Goal: Task Accomplishment & Management: Manage account settings

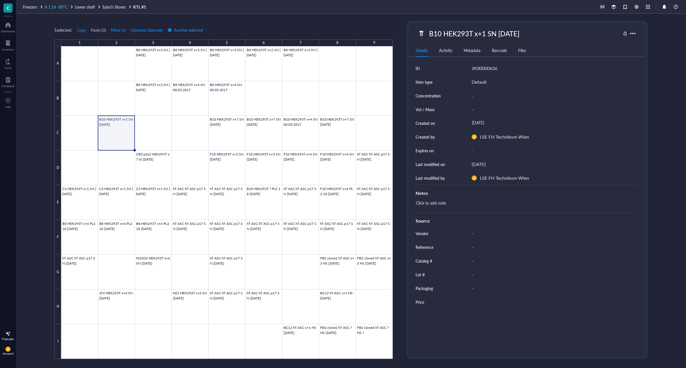
click at [47, 6] on span "A 1.14 -80°C" at bounding box center [56, 7] width 23 height 6
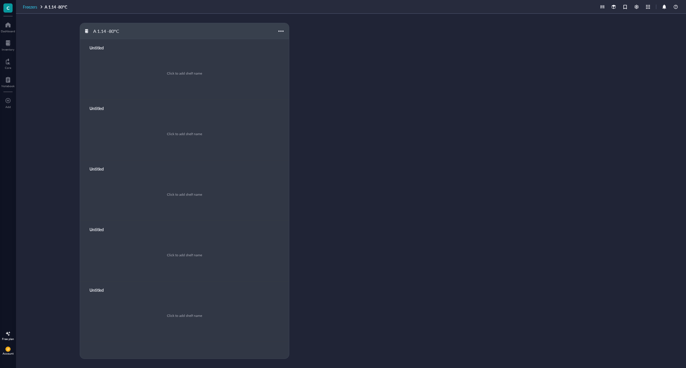
click at [33, 6] on span "Freezers" at bounding box center [30, 7] width 14 height 6
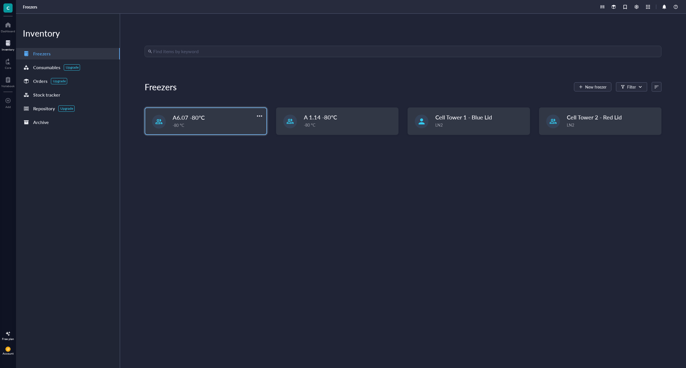
click at [197, 119] on span "A6.07 -80°C" at bounding box center [189, 118] width 32 height 8
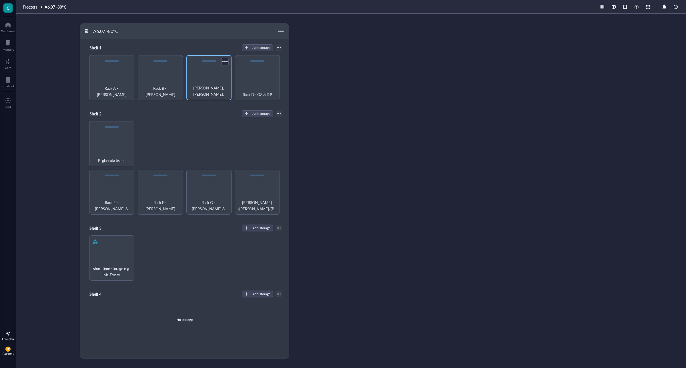
click at [213, 72] on div "[PERSON_NAME], [PERSON_NAME], [PERSON_NAME]" at bounding box center [208, 77] width 45 height 45
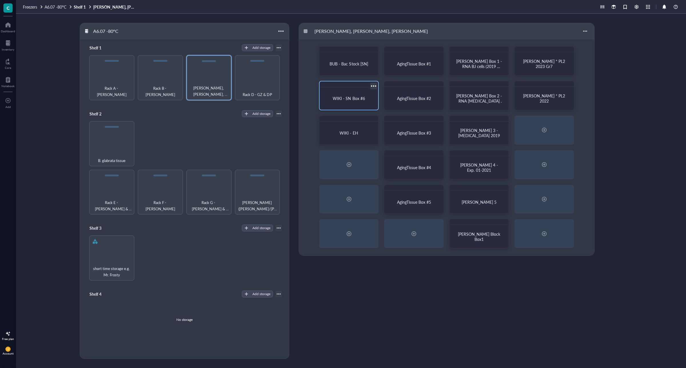
click at [349, 99] on span "WIKI - SN Box #6" at bounding box center [349, 99] width 32 height 6
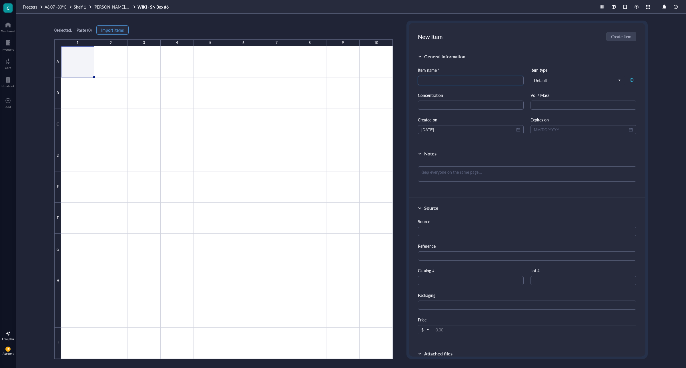
click at [113, 31] on span "Import items" at bounding box center [112, 30] width 23 height 5
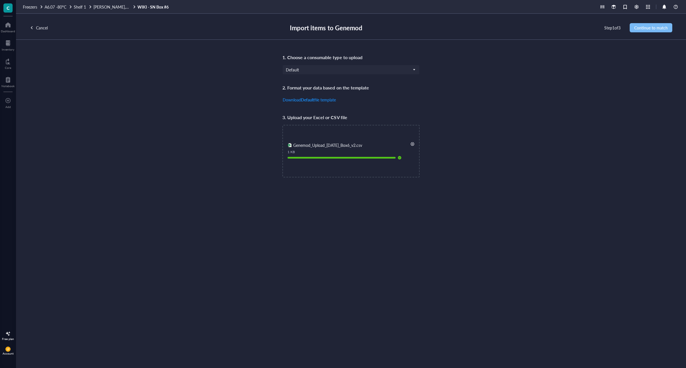
click at [656, 26] on span "Continue to match" at bounding box center [650, 27] width 33 height 5
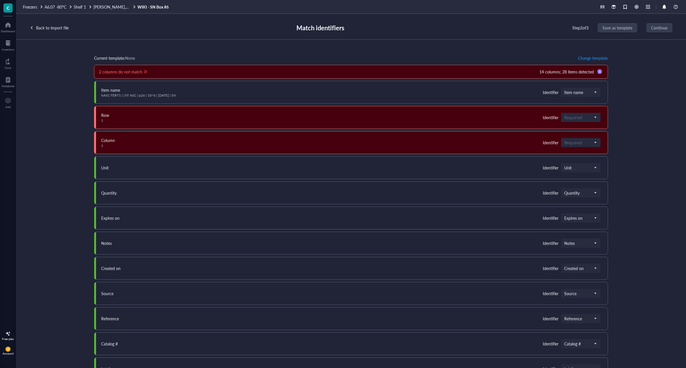
click at [316, 120] on div "Row 1 Identifier Required" at bounding box center [351, 117] width 514 height 23
click at [575, 71] on div "14 columns; 28 items detected" at bounding box center [567, 72] width 55 height 6
click at [187, 119] on div "Row 1 Identifier Required" at bounding box center [351, 117] width 514 height 23
click at [174, 140] on div "Column 1 Identifier Required" at bounding box center [351, 142] width 514 height 23
click at [48, 26] on div "Back to import file" at bounding box center [52, 28] width 33 height 6
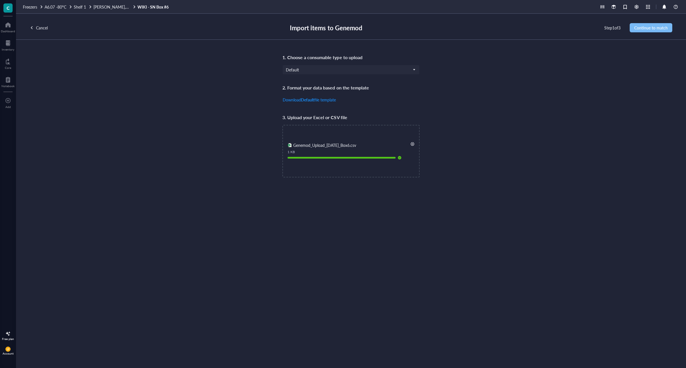
click at [657, 29] on span "Continue to match" at bounding box center [650, 27] width 33 height 5
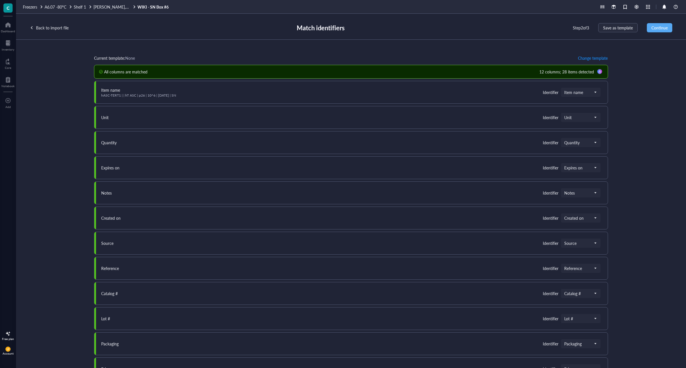
click at [241, 97] on div "Item name hASC-TERT1 | | hT ASC | p26 | 10^6 | [DATE] | SN Identifier Item name" at bounding box center [351, 92] width 514 height 23
click at [659, 28] on span "Continue" at bounding box center [660, 27] width 16 height 5
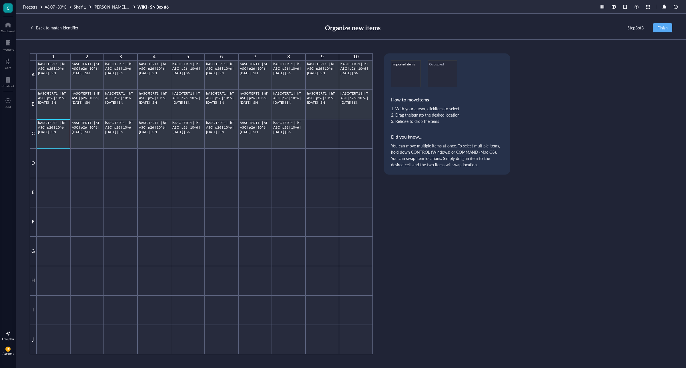
drag, startPoint x: 54, startPoint y: 130, endPoint x: 60, endPoint y: 136, distance: 8.5
click at [60, 136] on div "hASC-TERT1 | | hT ASC | p26 | 10^6 | [DATE] | SN" at bounding box center [53, 134] width 31 height 27
click at [82, 159] on div at bounding box center [87, 163] width 34 height 29
drag, startPoint x: 59, startPoint y: 134, endPoint x: 87, endPoint y: 162, distance: 40.2
click at [87, 162] on div "1 2 3 4 5 6 7 8 9 10 A hASC-TERT1 | | hT ASC | p26 | 10^6 | [DATE] | SN hASC-TE…" at bounding box center [201, 203] width 343 height 301
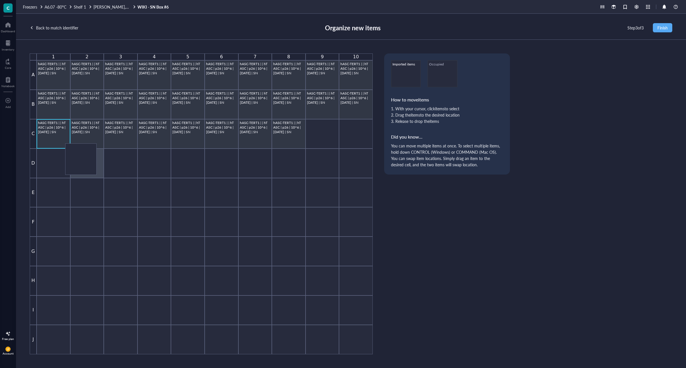
drag, startPoint x: 56, startPoint y: 128, endPoint x: 85, endPoint y: 152, distance: 37.7
click at [94, 130] on div "hASC-TERT1 | | hT ASC | p26 | 10^6 | [DATE] | SN" at bounding box center [87, 134] width 31 height 27
drag, startPoint x: 87, startPoint y: 128, endPoint x: 122, endPoint y: 161, distance: 47.9
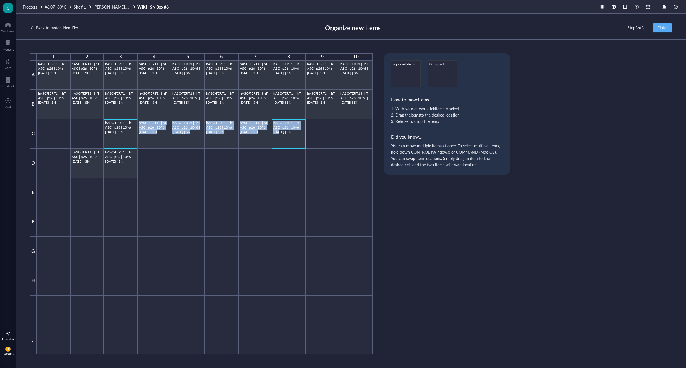
drag, startPoint x: 121, startPoint y: 134, endPoint x: 278, endPoint y: 137, distance: 156.7
click at [278, 137] on div "1 2 3 4 5 6 7 8 9 10 A hASC-TERT1 | | hT ASC | p26 | 10^6 | [DATE] | SN hASC-TE…" at bounding box center [201, 203] width 343 height 301
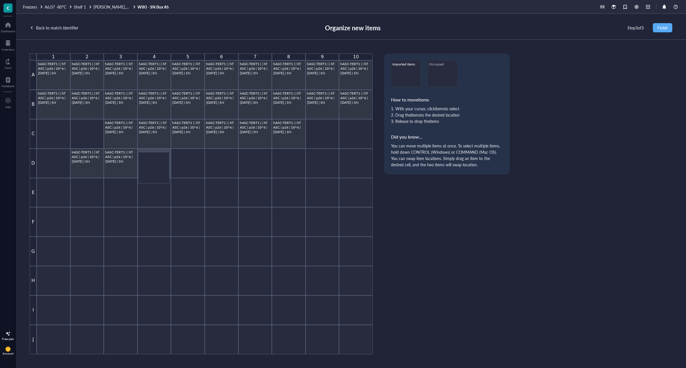
drag, startPoint x: 122, startPoint y: 128, endPoint x: 157, endPoint y: 160, distance: 47.7
click at [157, 160] on div "1 2 3 4 5 6 7 8 9 10 A hASC-TERT1 | | hT ASC | p26 | 10^6 | [DATE] | SN hASC-TE…" at bounding box center [201, 203] width 343 height 301
drag, startPoint x: 124, startPoint y: 129, endPoint x: 158, endPoint y: 156, distance: 42.9
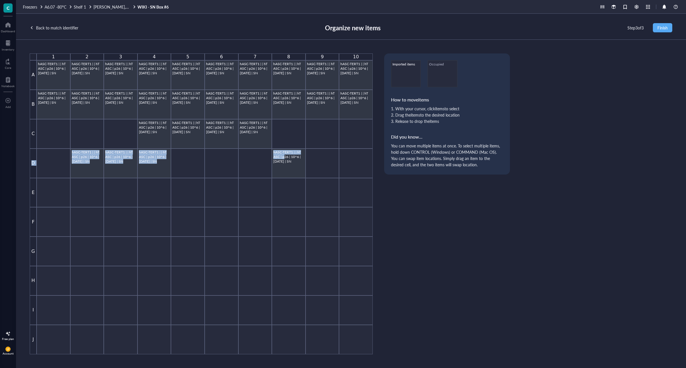
drag, startPoint x: 284, startPoint y: 157, endPoint x: 287, endPoint y: 130, distance: 27.4
click at [287, 130] on div "1 2 3 4 5 6 7 8 9 10 A hASC-TERT1 | | hT ASC | p26 | 10^6 | [DATE] | SN hASC-TE…" at bounding box center [201, 203] width 343 height 301
drag, startPoint x: 280, startPoint y: 162, endPoint x: 285, endPoint y: 136, distance: 26.4
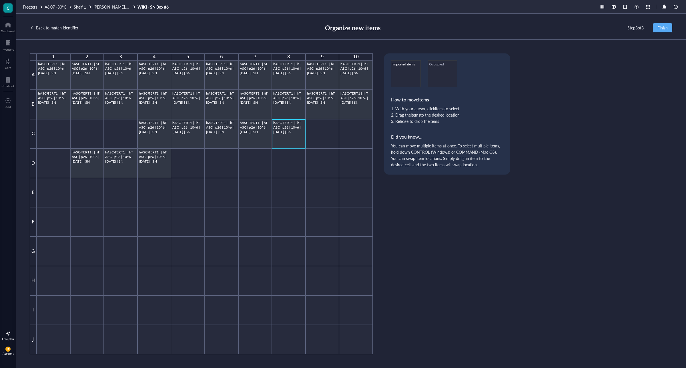
click at [48, 29] on div "Back to match identifier" at bounding box center [57, 28] width 42 height 6
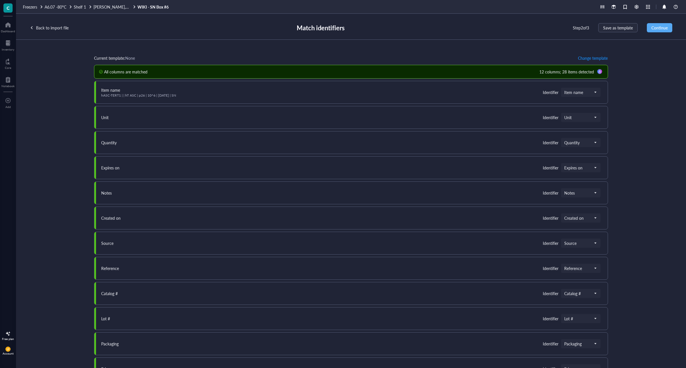
click at [48, 29] on div "Back to import file" at bounding box center [52, 28] width 33 height 6
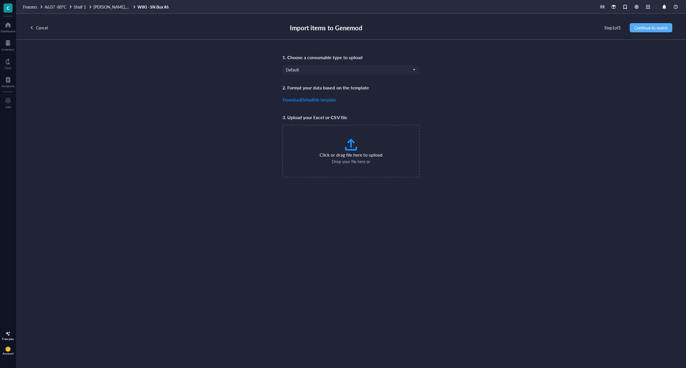
click at [41, 29] on div "Cancel" at bounding box center [42, 28] width 12 height 6
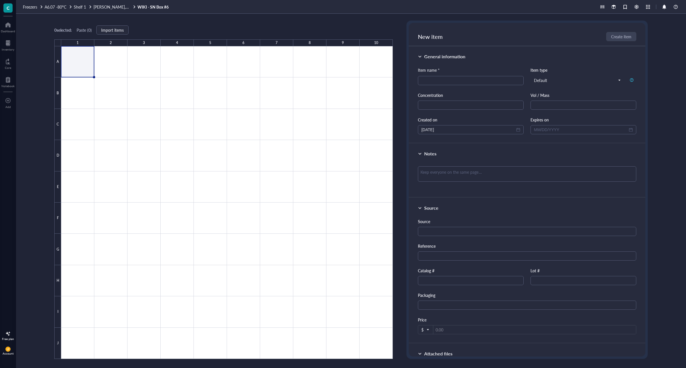
click at [155, 6] on link "WIKI - SN Box #6" at bounding box center [154, 6] width 32 height 5
click at [110, 9] on span "[PERSON_NAME], [PERSON_NAME], [PERSON_NAME]" at bounding box center [142, 7] width 98 height 6
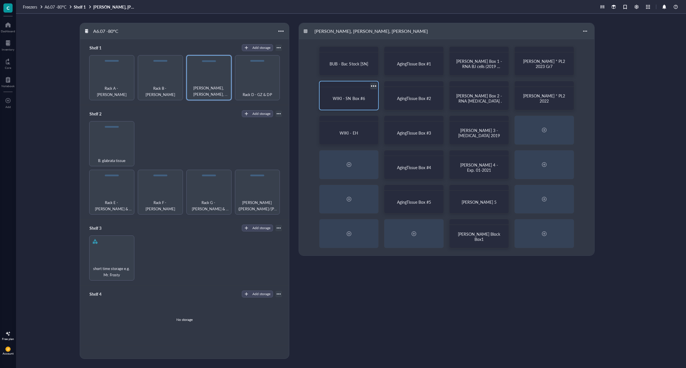
click at [372, 86] on div at bounding box center [374, 86] width 8 height 8
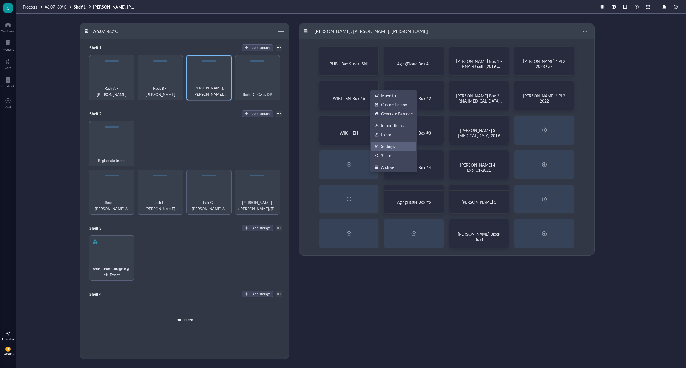
click at [389, 145] on div "Settings" at bounding box center [388, 146] width 14 height 5
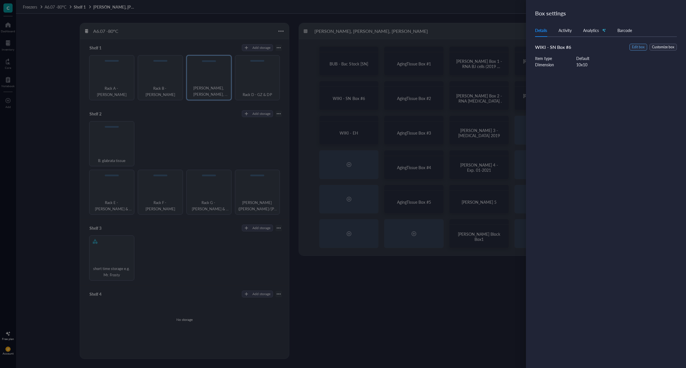
click at [639, 49] on span "Edit box" at bounding box center [638, 47] width 13 height 5
click at [580, 62] on span "Default" at bounding box center [562, 63] width 47 height 5
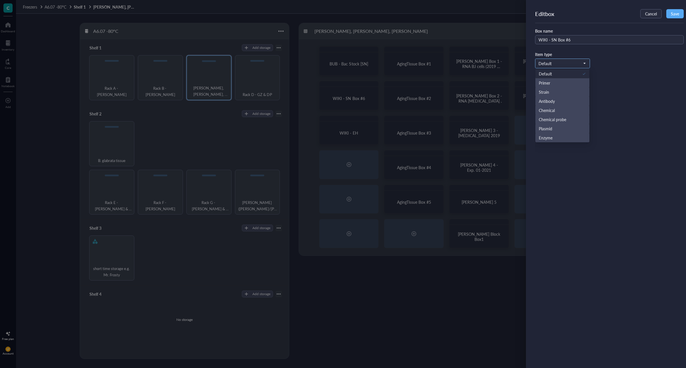
click at [580, 62] on span "Default" at bounding box center [562, 63] width 47 height 5
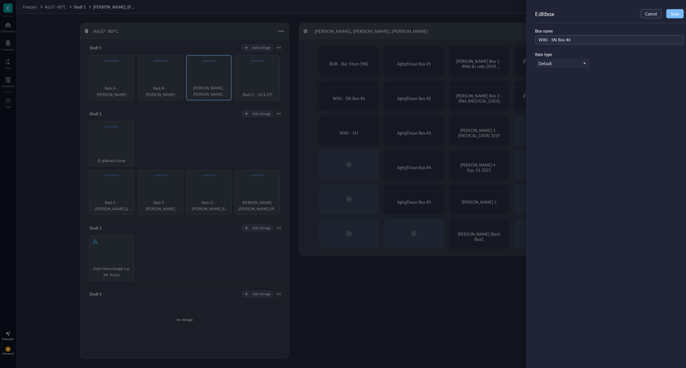
click at [673, 15] on span "Save" at bounding box center [675, 13] width 8 height 5
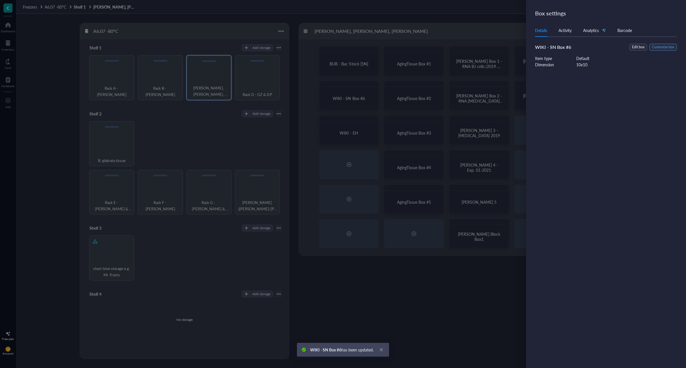
click at [654, 46] on span "Customize box" at bounding box center [663, 47] width 22 height 5
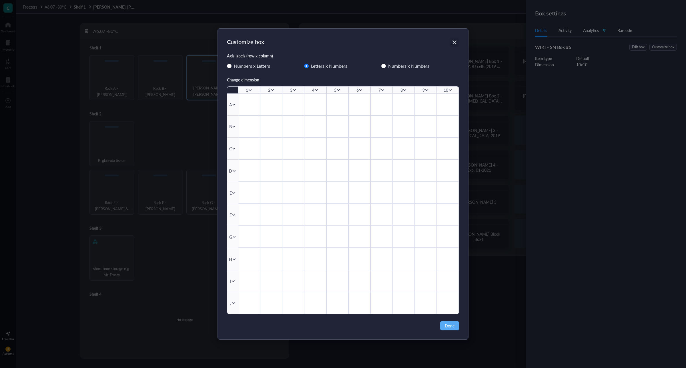
click at [456, 45] on icon "Close" at bounding box center [454, 41] width 5 height 5
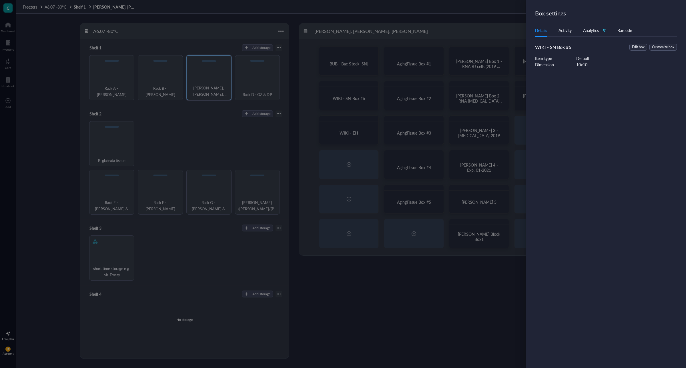
click at [380, 277] on div at bounding box center [343, 184] width 686 height 368
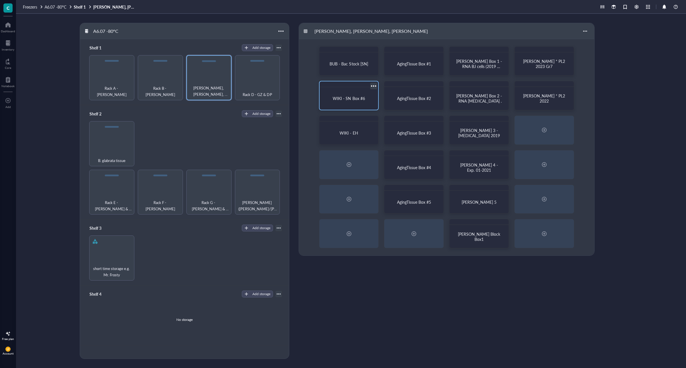
click at [373, 87] on div at bounding box center [374, 86] width 8 height 8
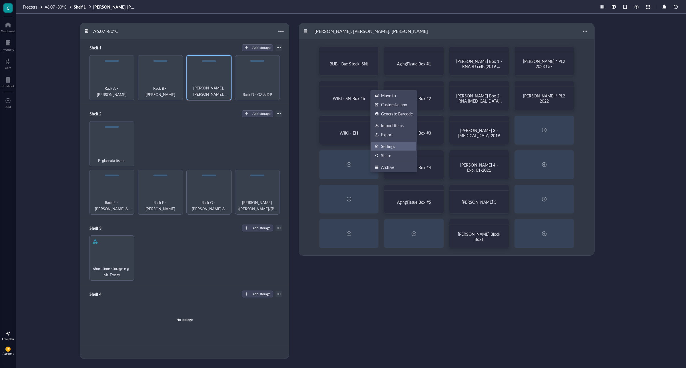
click at [391, 148] on div "Settings" at bounding box center [388, 146] width 14 height 5
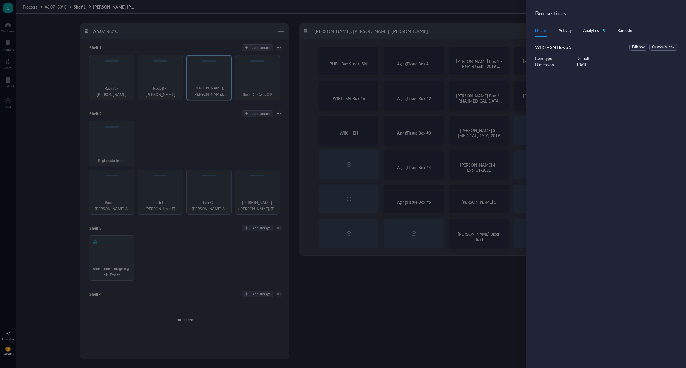
click at [580, 65] on div "10 x 10" at bounding box center [581, 64] width 11 height 6
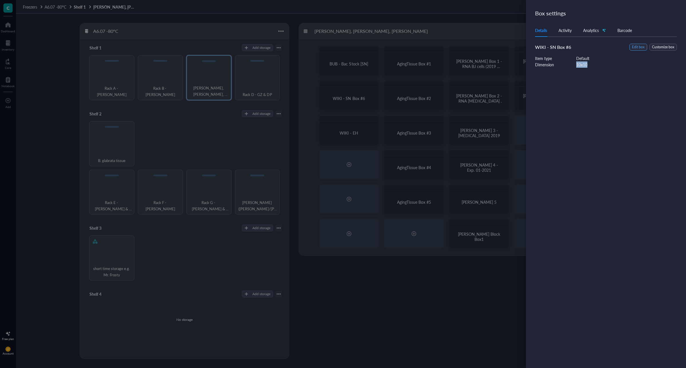
click at [638, 49] on span "Edit box" at bounding box center [638, 47] width 13 height 5
click at [569, 42] on input "WIKI - SN Box #6" at bounding box center [609, 39] width 149 height 9
click at [585, 39] on input "WIKI - SN Box #6" at bounding box center [609, 39] width 149 height 9
click at [655, 16] on span "Cancel" at bounding box center [651, 13] width 12 height 5
click at [677, 48] on button "Customize box" at bounding box center [663, 47] width 27 height 7
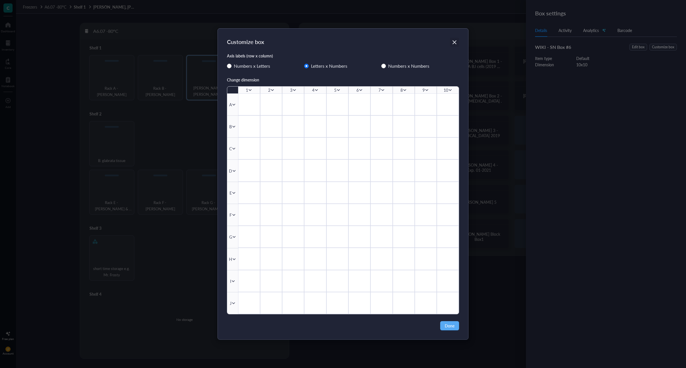
click at [457, 43] on icon "Close" at bounding box center [454, 41] width 5 height 5
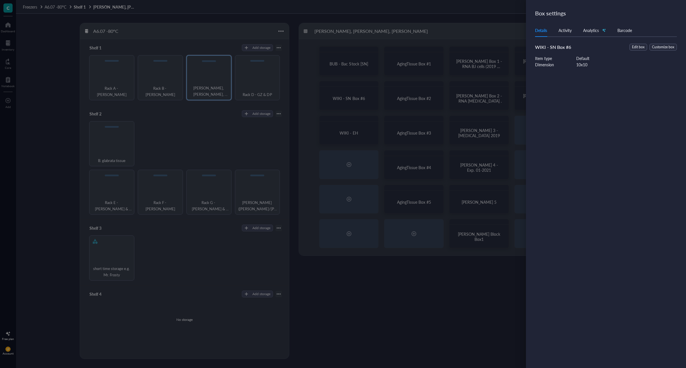
click at [567, 32] on div "Activity" at bounding box center [565, 30] width 13 height 6
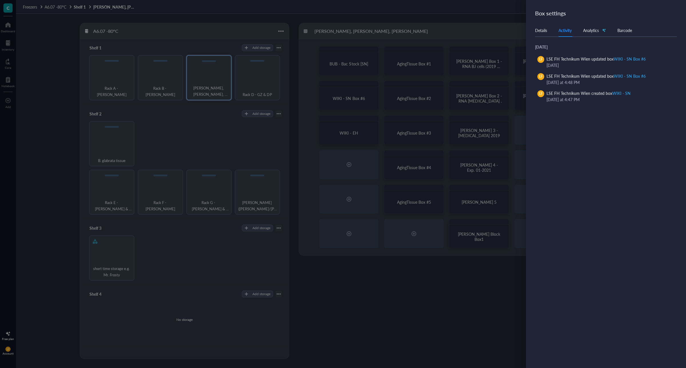
click at [546, 31] on div "Details" at bounding box center [541, 30] width 12 height 6
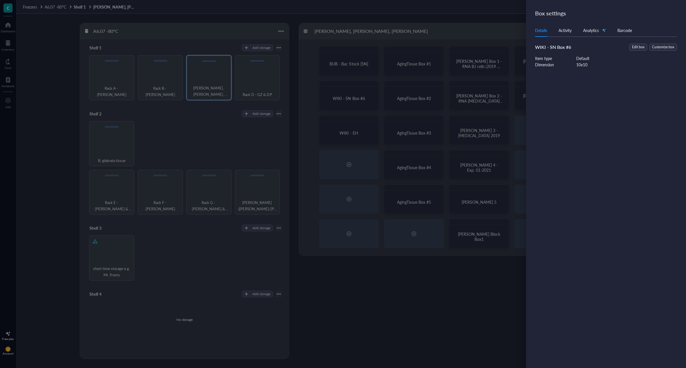
click at [361, 59] on div at bounding box center [343, 184] width 686 height 368
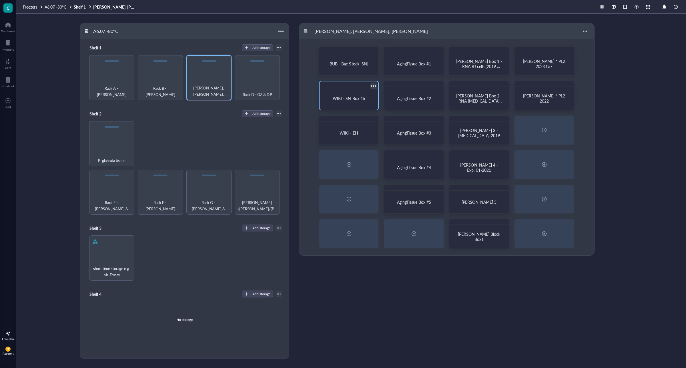
click at [375, 85] on div at bounding box center [374, 86] width 8 height 8
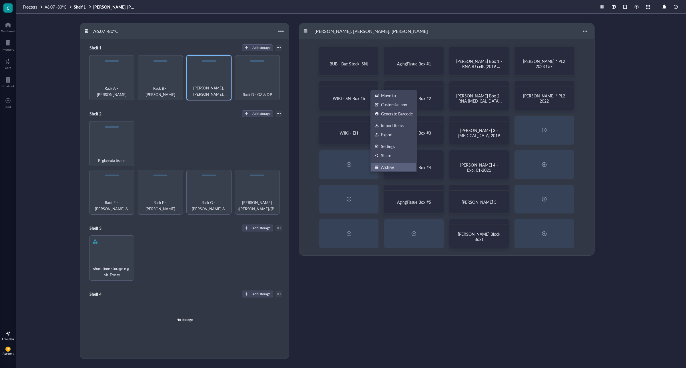
click at [385, 167] on div "Archive" at bounding box center [387, 167] width 13 height 5
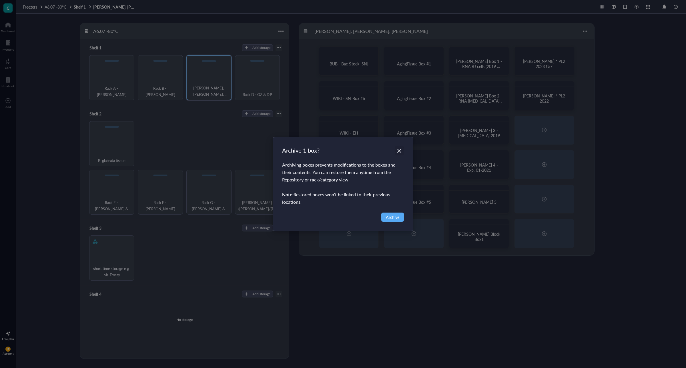
click at [400, 152] on icon "Close" at bounding box center [399, 151] width 4 height 4
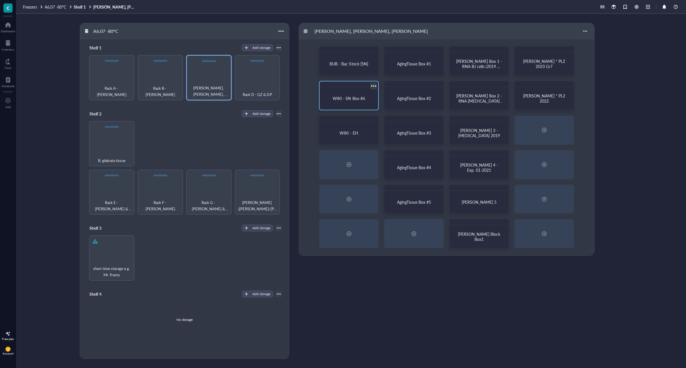
drag, startPoint x: 374, startPoint y: 85, endPoint x: 363, endPoint y: 87, distance: 11.6
click at [363, 87] on div "WIKI - SN Box #6" at bounding box center [349, 95] width 60 height 29
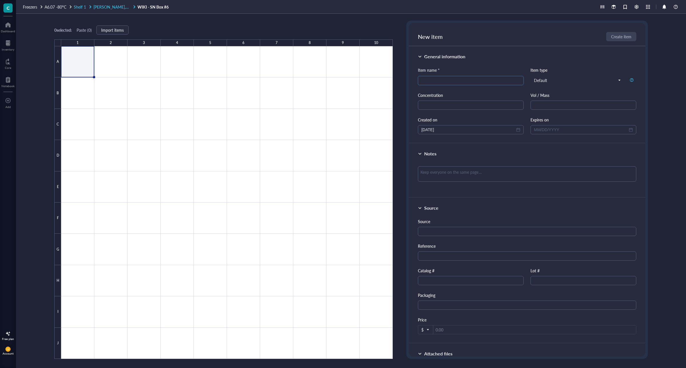
click at [116, 4] on span "[PERSON_NAME], [PERSON_NAME], [PERSON_NAME]" at bounding box center [142, 7] width 98 height 6
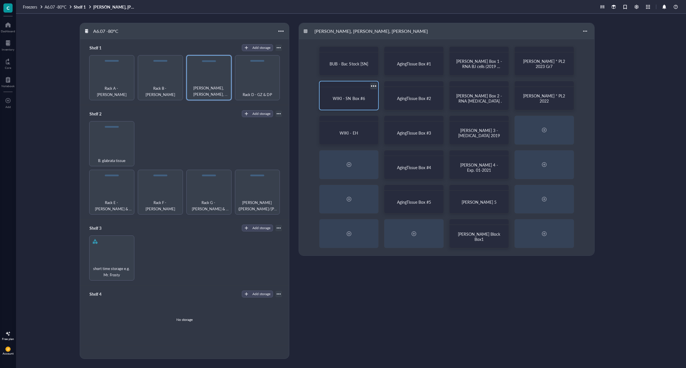
drag, startPoint x: 348, startPoint y: 95, endPoint x: 346, endPoint y: 89, distance: 6.5
click at [346, 89] on div "WIKI - SN Box #6" at bounding box center [349, 95] width 60 height 29
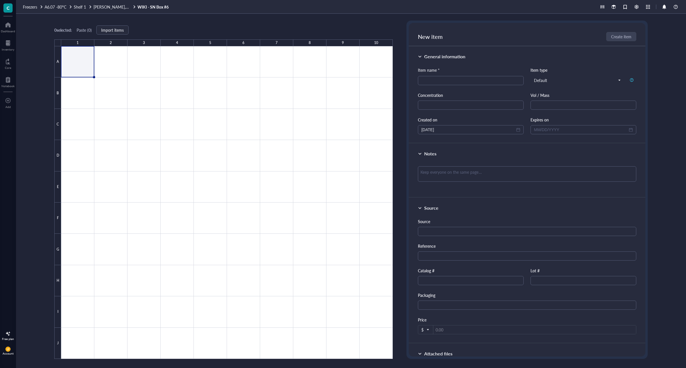
drag, startPoint x: 66, startPoint y: 37, endPoint x: 172, endPoint y: 19, distance: 106.9
drag, startPoint x: 172, startPoint y: 19, endPoint x: 151, endPoint y: 5, distance: 24.7
drag, startPoint x: 151, startPoint y: 5, endPoint x: 119, endPoint y: 6, distance: 32.3
click at [119, 6] on span "[PERSON_NAME], [PERSON_NAME], [PERSON_NAME]" at bounding box center [142, 7] width 98 height 6
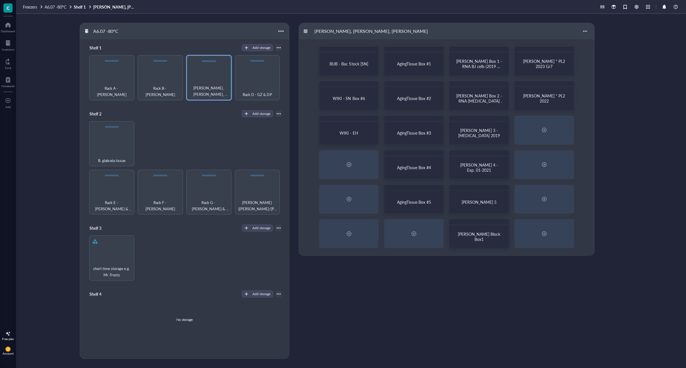
drag, startPoint x: 357, startPoint y: 89, endPoint x: 325, endPoint y: 279, distance: 192.6
click at [325, 279] on div "Rack C - [PERSON_NAME], [PERSON_NAME] - Bac Stock [SN] AgingTissue Box #1 [PERS…" at bounding box center [488, 191] width 378 height 336
click at [677, 7] on div at bounding box center [676, 6] width 7 height 7
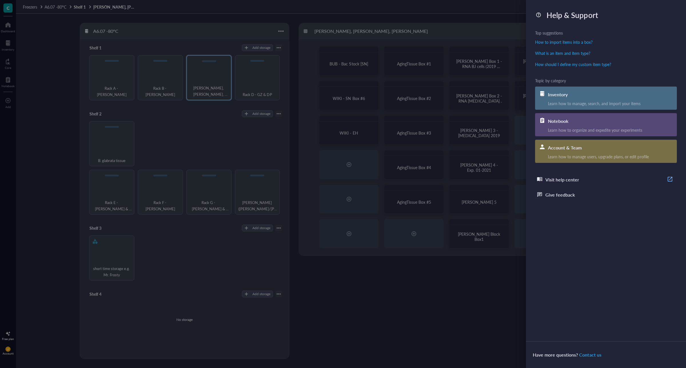
click at [567, 180] on div "Visit help center" at bounding box center [563, 180] width 34 height 8
drag, startPoint x: 419, startPoint y: 269, endPoint x: 405, endPoint y: 244, distance: 29.2
click at [418, 269] on div at bounding box center [343, 184] width 686 height 368
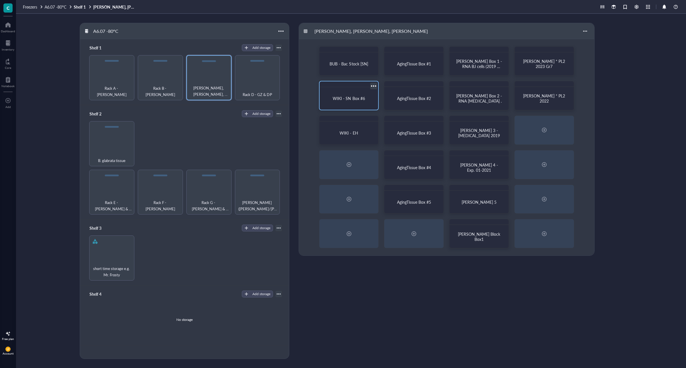
click at [375, 83] on div at bounding box center [374, 86] width 8 height 8
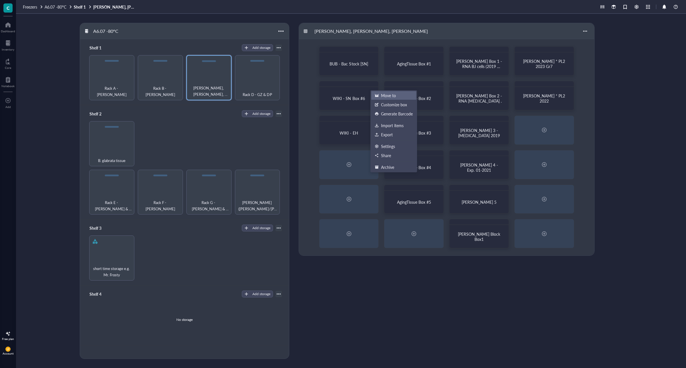
click at [389, 97] on div "Move to" at bounding box center [388, 95] width 15 height 5
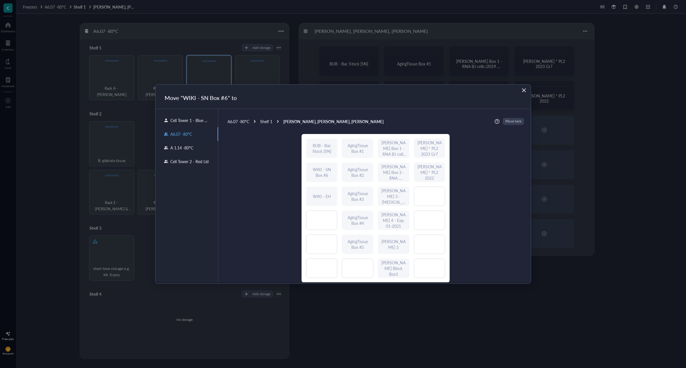
click at [522, 91] on icon "Close" at bounding box center [523, 90] width 5 height 5
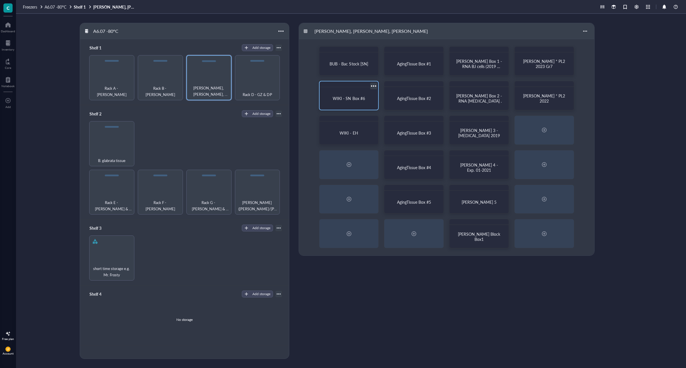
click at [351, 99] on span "WIKI - SN Box #6" at bounding box center [349, 99] width 32 height 6
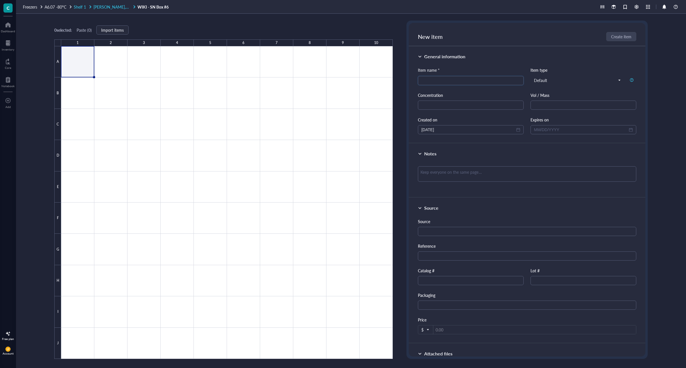
click at [118, 7] on span "[PERSON_NAME], [PERSON_NAME], [PERSON_NAME]" at bounding box center [142, 7] width 98 height 6
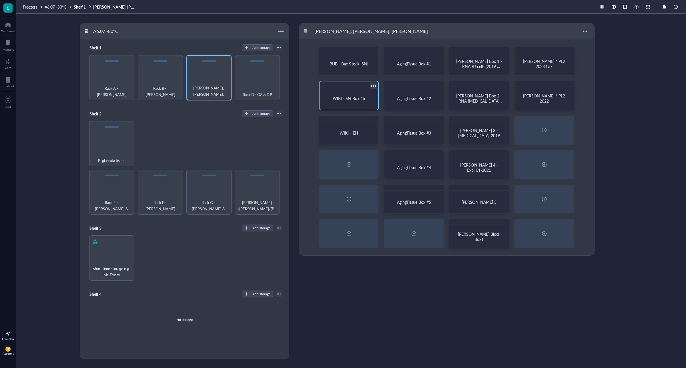
click at [374, 85] on div at bounding box center [374, 86] width 8 height 8
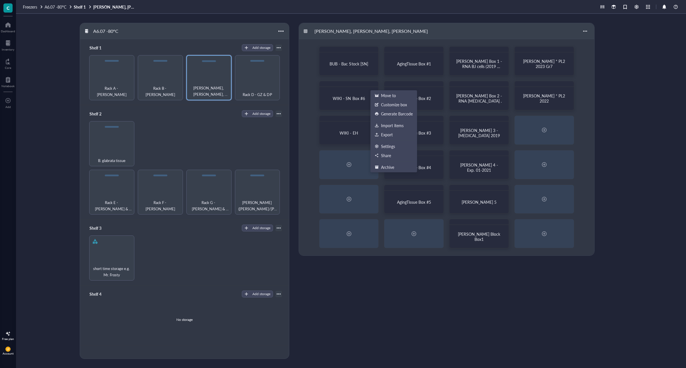
click at [649, 157] on div "Rack C - [PERSON_NAME], [PERSON_NAME] - Bac Stock [SN] AgingTissue Box #1 [PERS…" at bounding box center [488, 191] width 378 height 336
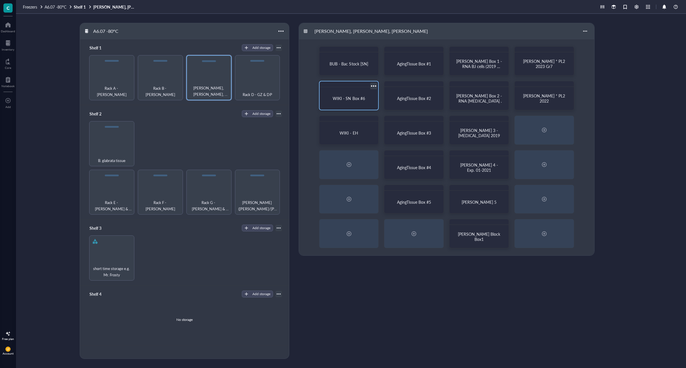
click at [343, 97] on span "WIKI - SN Box #6" at bounding box center [349, 99] width 32 height 6
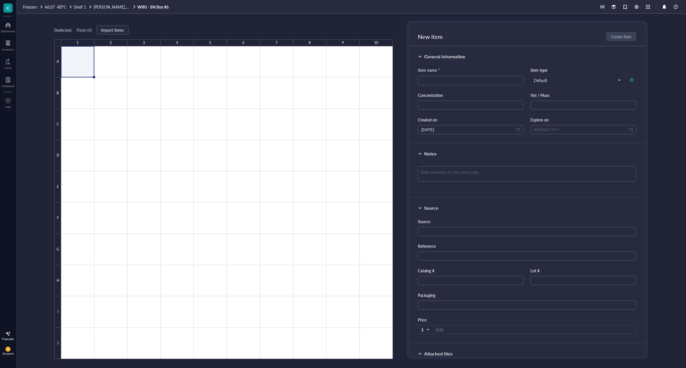
click at [118, 10] on div "Freezers A6.07 -80°C Shelf 1 [PERSON_NAME], [PERSON_NAME], [PERSON_NAME] - SN B…" at bounding box center [351, 7] width 670 height 14
click at [118, 6] on span "[PERSON_NAME], [PERSON_NAME], [PERSON_NAME]" at bounding box center [142, 7] width 98 height 6
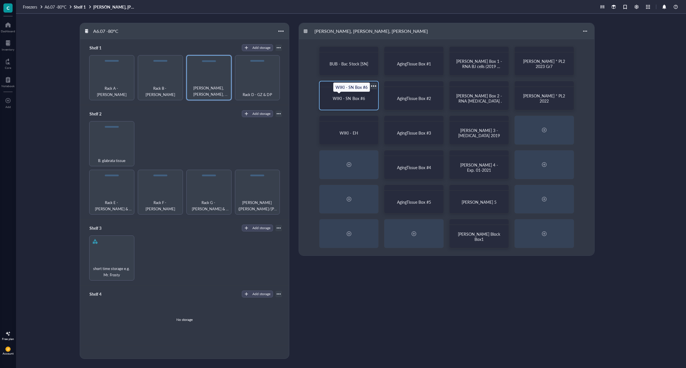
click at [345, 97] on span "WIKI - SN Box #6" at bounding box center [349, 99] width 32 height 6
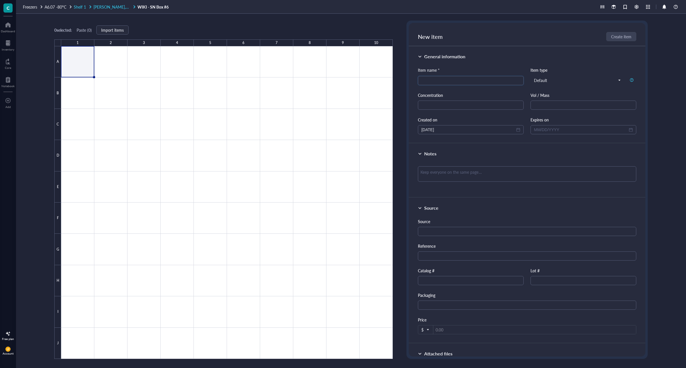
click at [122, 7] on span "[PERSON_NAME], [PERSON_NAME], [PERSON_NAME]" at bounding box center [142, 7] width 98 height 6
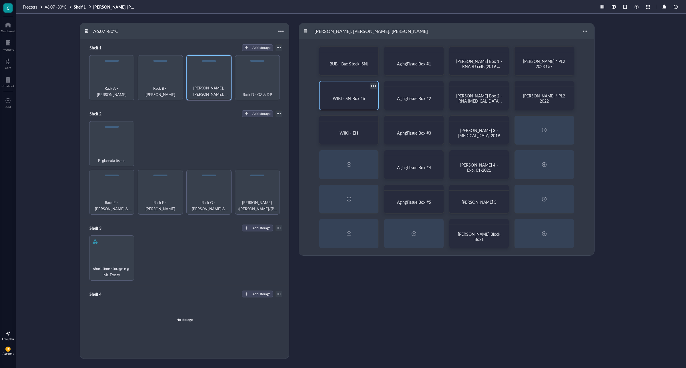
click at [375, 86] on div at bounding box center [374, 86] width 8 height 8
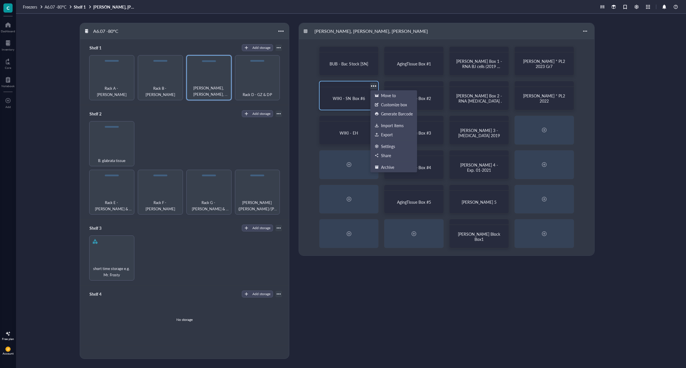
click at [375, 86] on div at bounding box center [374, 86] width 8 height 8
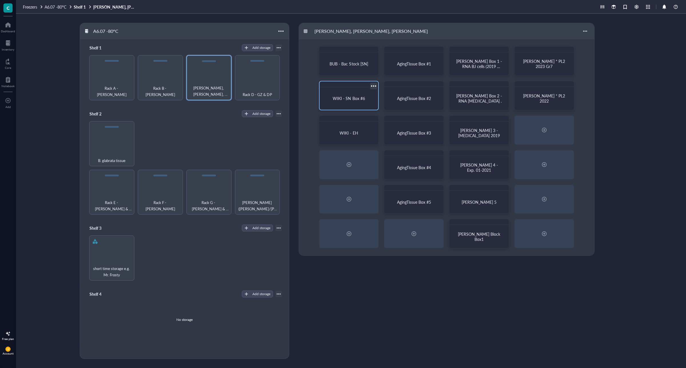
click at [360, 86] on div at bounding box center [349, 84] width 59 height 6
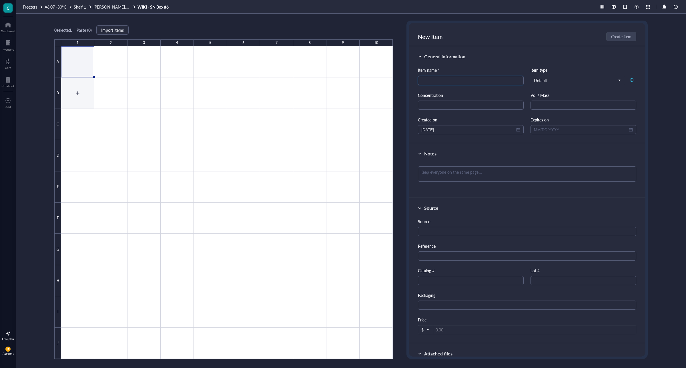
click at [66, 82] on div at bounding box center [227, 202] width 332 height 313
click at [113, 91] on div at bounding box center [227, 202] width 332 height 313
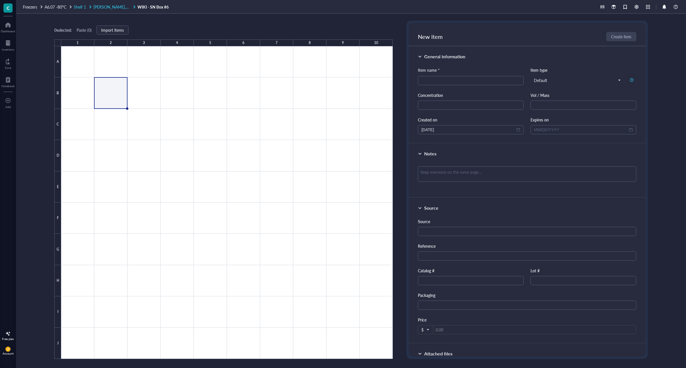
click at [121, 7] on span "[PERSON_NAME], [PERSON_NAME], [PERSON_NAME]" at bounding box center [142, 7] width 98 height 6
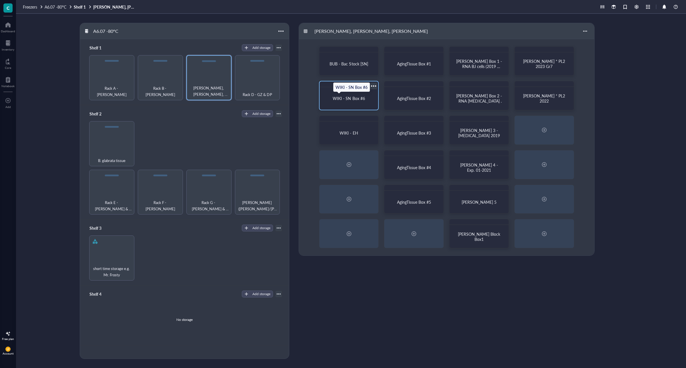
click at [351, 97] on span "WIKI - SN Box #6" at bounding box center [349, 99] width 32 height 6
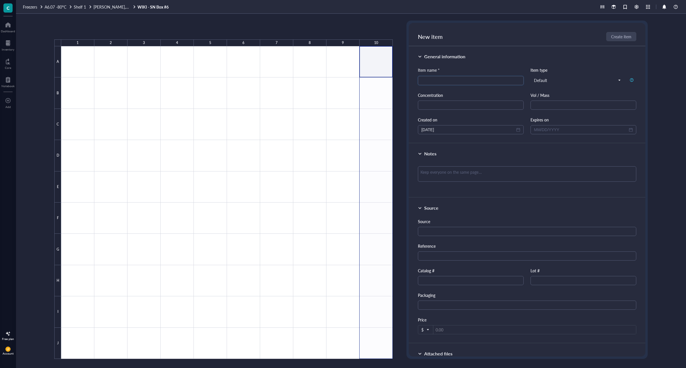
drag, startPoint x: 368, startPoint y: 58, endPoint x: 373, endPoint y: 346, distance: 288.5
click at [373, 346] on div at bounding box center [227, 202] width 332 height 313
click at [383, 59] on div at bounding box center [227, 202] width 332 height 313
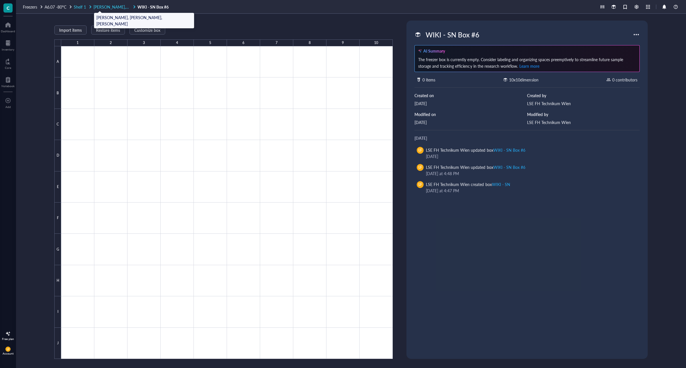
click at [121, 4] on span "[PERSON_NAME], [PERSON_NAME], [PERSON_NAME]" at bounding box center [142, 7] width 98 height 6
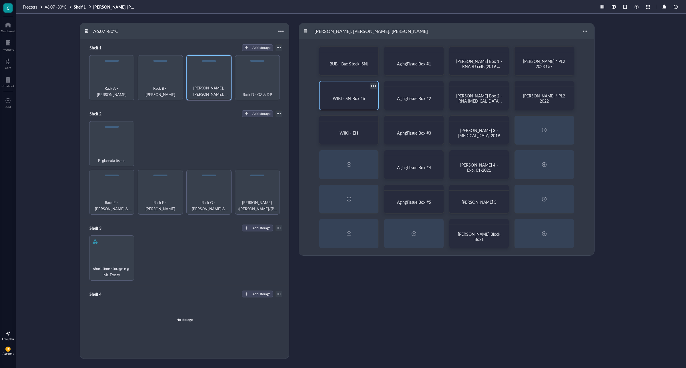
click at [373, 86] on div at bounding box center [374, 86] width 8 height 8
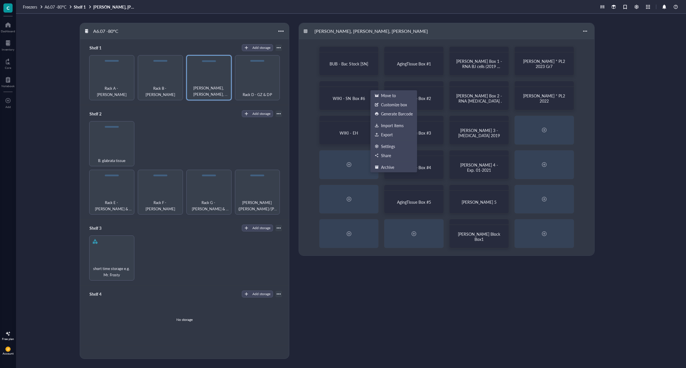
click at [422, 295] on div "Rack C - [PERSON_NAME], [PERSON_NAME] - Bac Stock [SN] AgingTissue Box #1 [PERS…" at bounding box center [488, 191] width 378 height 336
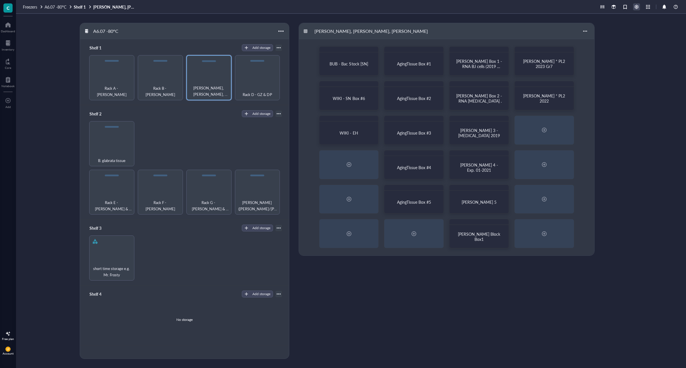
click at [634, 7] on div at bounding box center [637, 7] width 6 height 6
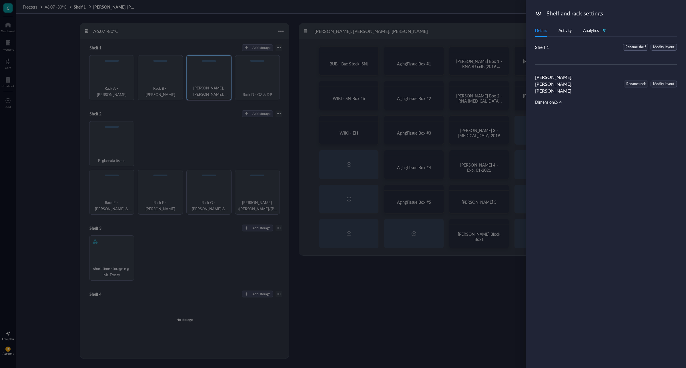
click at [451, 287] on div at bounding box center [343, 184] width 686 height 368
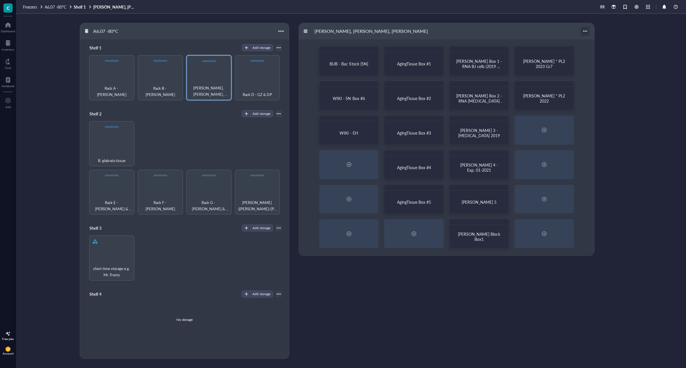
click at [584, 30] on div at bounding box center [585, 31] width 9 height 9
click at [596, 54] on div "Settings" at bounding box center [598, 53] width 14 height 5
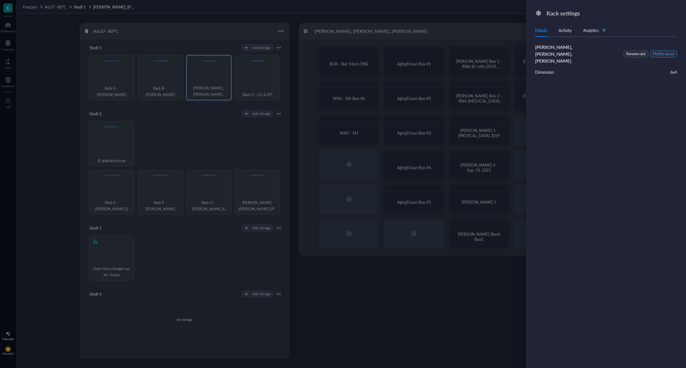
click at [668, 51] on span "Modify layout" at bounding box center [663, 53] width 21 height 5
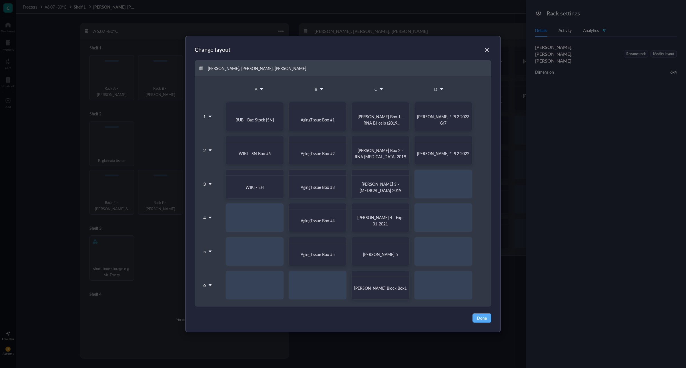
click at [263, 152] on div "1 2 3 4 5 6 BUB - Bac Stock [SN] AgingTissue Box #1 [PERSON_NAME] Box 1 - RNA B…" at bounding box center [343, 197] width 283 height 204
drag, startPoint x: 263, startPoint y: 152, endPoint x: 251, endPoint y: 150, distance: 12.6
click at [251, 150] on div "1 2 3 4 5 6 BUB - Bac Stock [SN] AgingTissue Box #1 [PERSON_NAME] Box 1 - RNA B…" at bounding box center [343, 197] width 283 height 204
click at [251, 150] on div "WIKI - SN Box #6" at bounding box center [256, 155] width 58 height 23
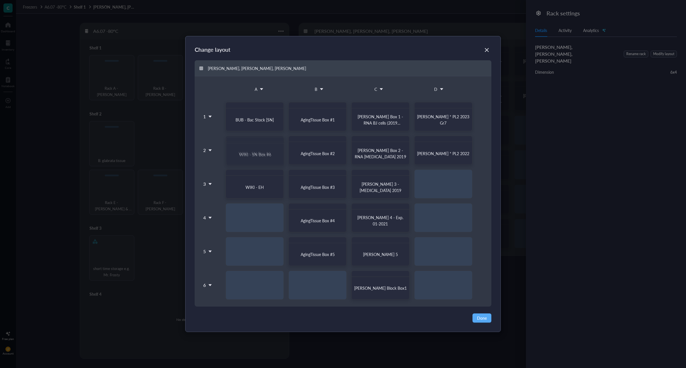
click at [253, 150] on div "1 2 3 4 5 6 BUB - Bac Stock [SN] AgingTissue Box #1 [PERSON_NAME] Box 1 - RNA B…" at bounding box center [343, 197] width 283 height 204
click at [485, 49] on icon "Close" at bounding box center [486, 49] width 5 height 5
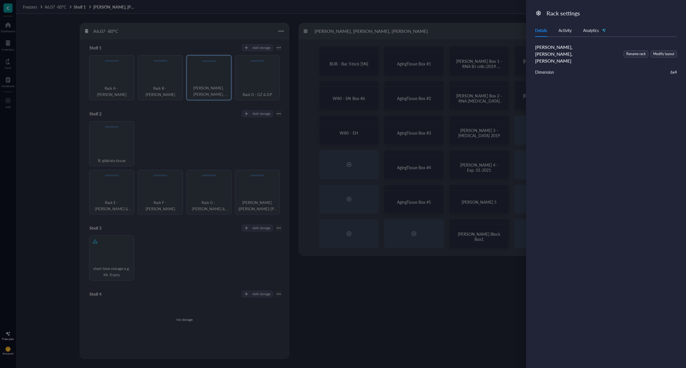
click at [398, 340] on div at bounding box center [343, 184] width 686 height 368
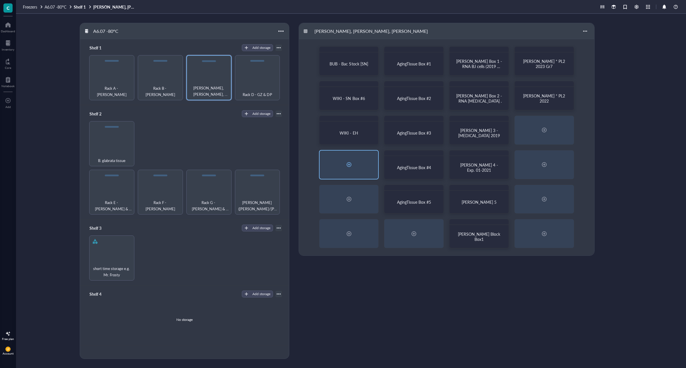
drag, startPoint x: 355, startPoint y: 88, endPoint x: 362, endPoint y: 179, distance: 91.3
click at [323, 324] on div "Rack C - [PERSON_NAME], [PERSON_NAME] - Bac Stock [SN] AgingTissue Box #1 [PERS…" at bounding box center [488, 191] width 378 height 336
click at [373, 85] on div at bounding box center [374, 86] width 8 height 8
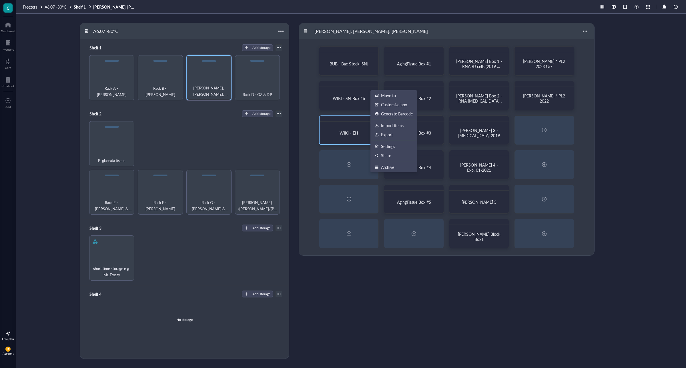
click at [355, 124] on div "WIKI - EH" at bounding box center [349, 133] width 54 height 18
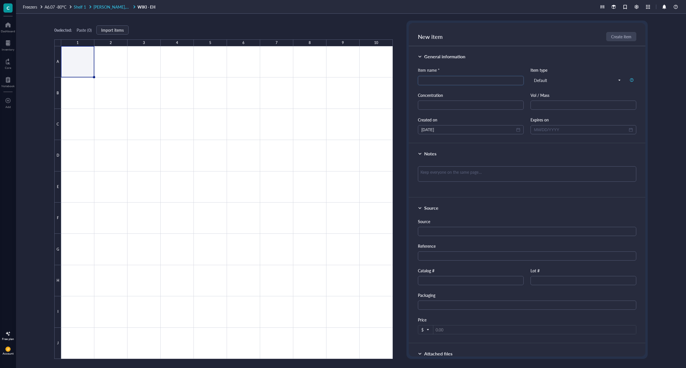
click at [121, 5] on span "[PERSON_NAME], [PERSON_NAME], [PERSON_NAME]" at bounding box center [142, 7] width 98 height 6
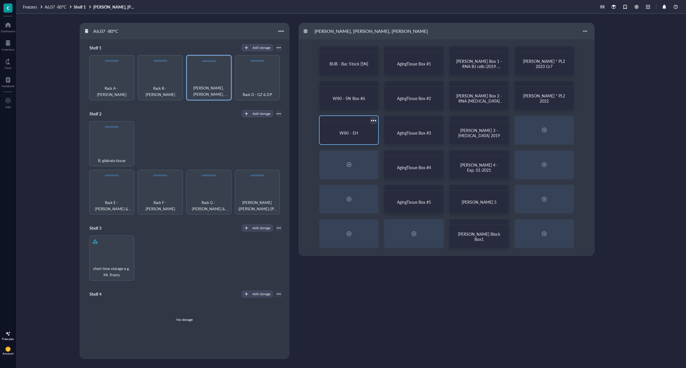
click at [372, 120] on div at bounding box center [374, 120] width 8 height 8
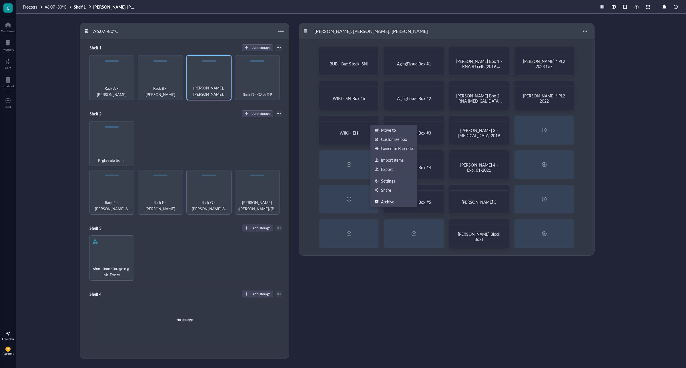
click at [384, 319] on div "Rack C - [PERSON_NAME], [PERSON_NAME] - Bac Stock [SN] AgingTissue Box #1 [PERS…" at bounding box center [488, 191] width 378 height 336
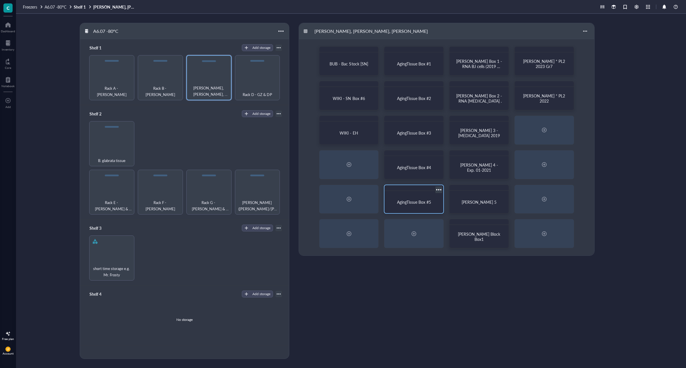
click at [437, 188] on div at bounding box center [439, 190] width 8 height 8
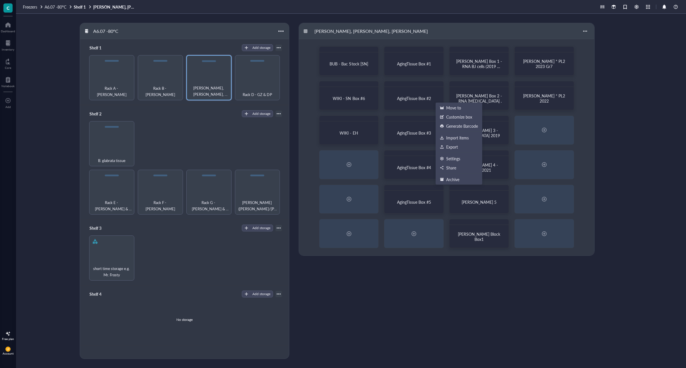
click at [441, 311] on div "Rack C - [PERSON_NAME], [PERSON_NAME] - Bac Stock [SN] AgingTissue Box #1 [PERS…" at bounding box center [488, 191] width 378 height 336
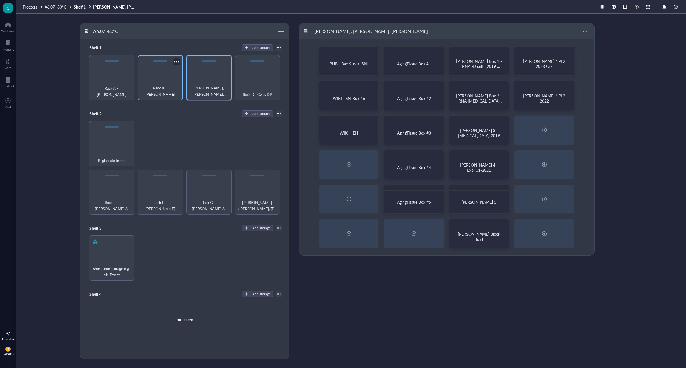
click at [154, 70] on div "Rack B - [PERSON_NAME]" at bounding box center [160, 77] width 45 height 45
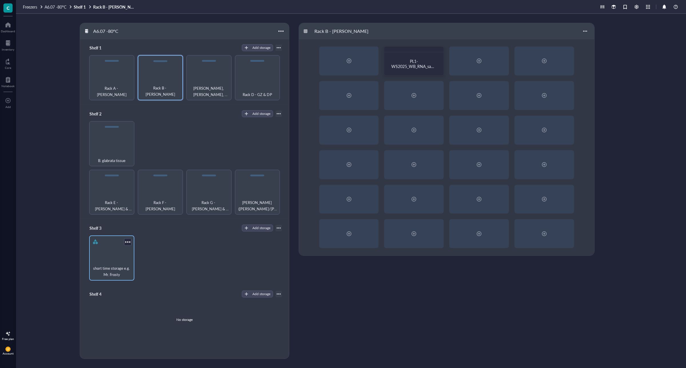
click at [113, 260] on div "short time storage e.g. Mr. Frosty" at bounding box center [111, 258] width 45 height 45
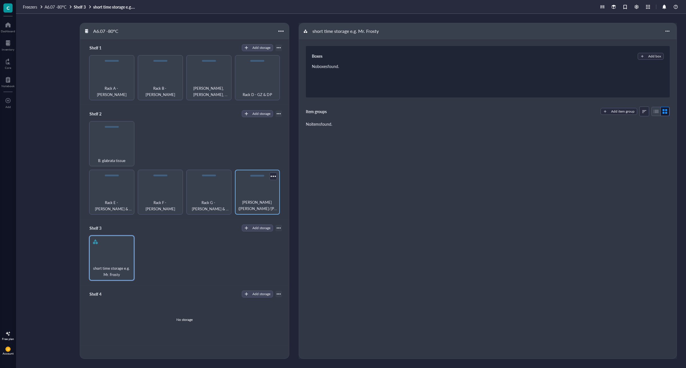
click at [242, 202] on span "[PERSON_NAME] ([PERSON_NAME]/[PERSON_NAME]/[PERSON_NAME]/[PERSON_NAME] ) & MUT" at bounding box center [257, 205] width 39 height 13
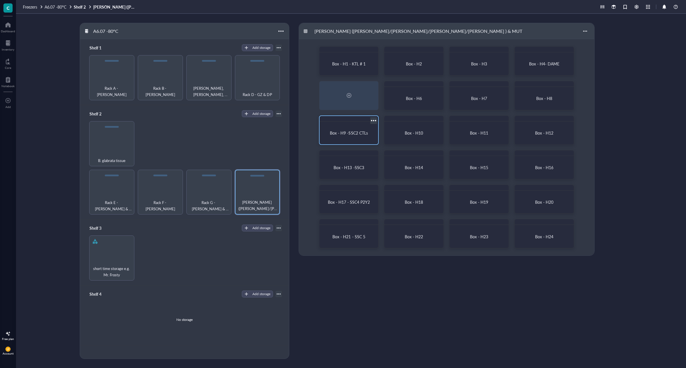
click at [377, 118] on div at bounding box center [374, 120] width 8 height 8
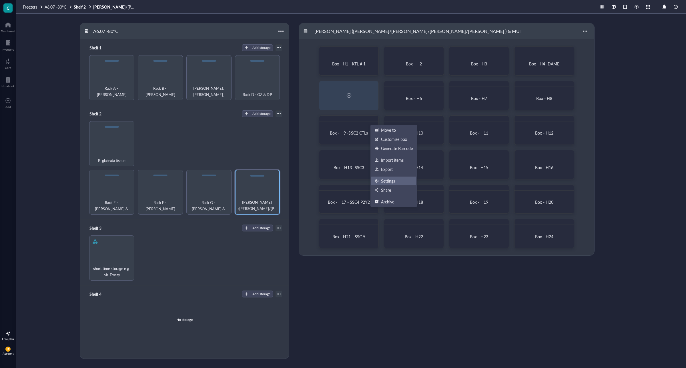
click at [388, 180] on div "Settings" at bounding box center [388, 180] width 14 height 5
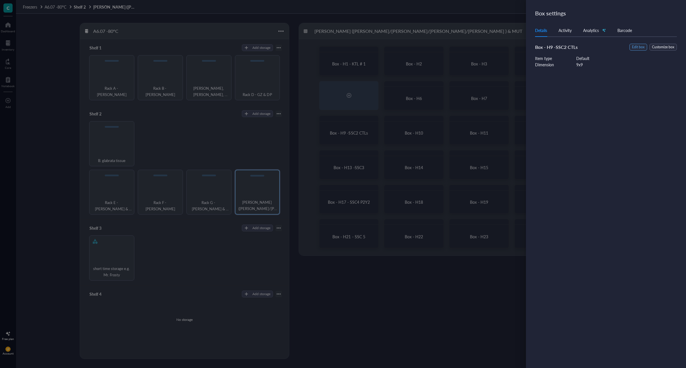
click at [634, 46] on span "Edit box" at bounding box center [638, 47] width 13 height 5
click at [648, 14] on span "Cancel" at bounding box center [651, 13] width 12 height 5
click at [661, 47] on span "Customize box" at bounding box center [663, 47] width 22 height 5
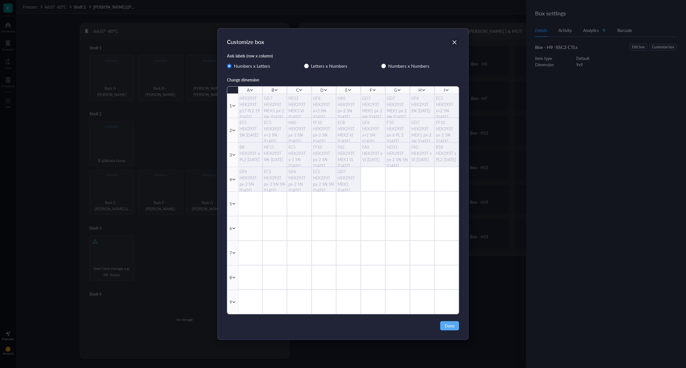
click at [457, 41] on icon "Close" at bounding box center [454, 41] width 5 height 5
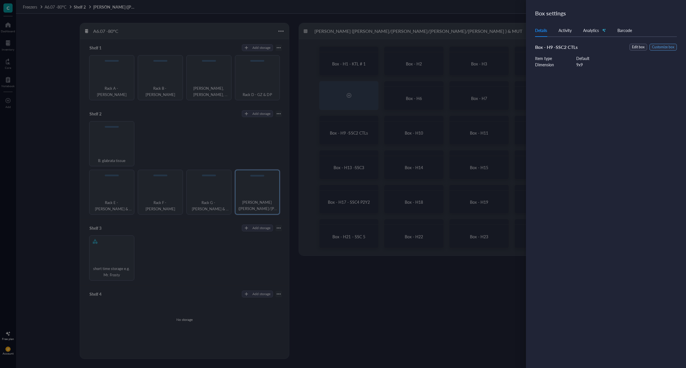
click at [661, 49] on span "Customize box" at bounding box center [663, 47] width 22 height 5
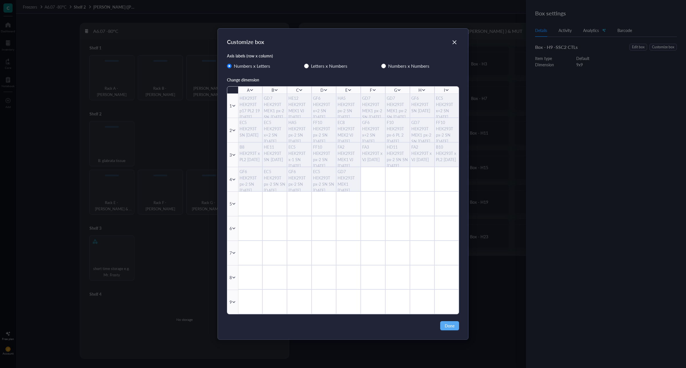
click at [448, 89] on icon at bounding box center [447, 90] width 4 height 4
click at [439, 55] on div "Axis labels (row x column)" at bounding box center [343, 56] width 232 height 6
click at [455, 41] on icon "Close" at bounding box center [454, 41] width 5 height 5
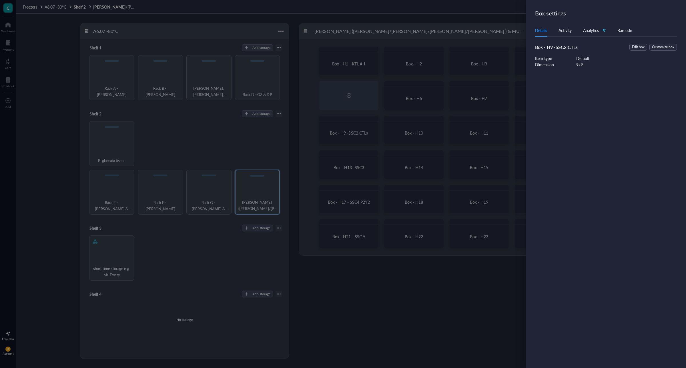
click at [502, 7] on div at bounding box center [343, 184] width 686 height 368
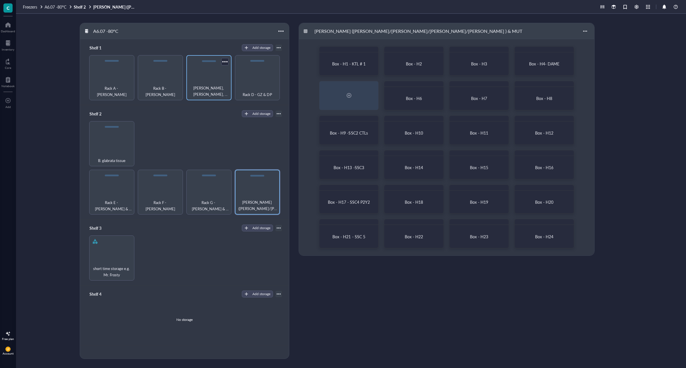
click at [205, 79] on div "[PERSON_NAME], [PERSON_NAME], [PERSON_NAME]" at bounding box center [208, 77] width 45 height 45
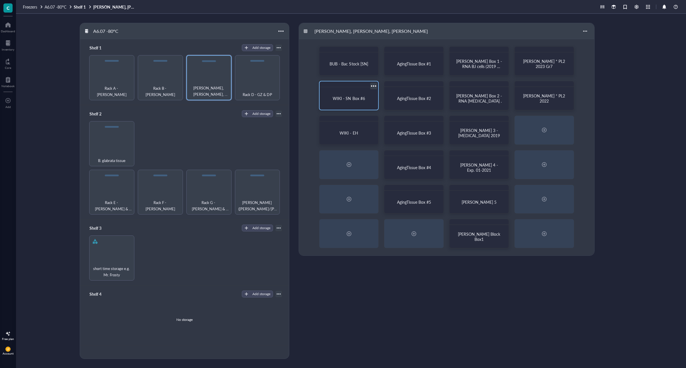
click at [353, 99] on span "WIKI - SN Box #6" at bounding box center [349, 99] width 32 height 6
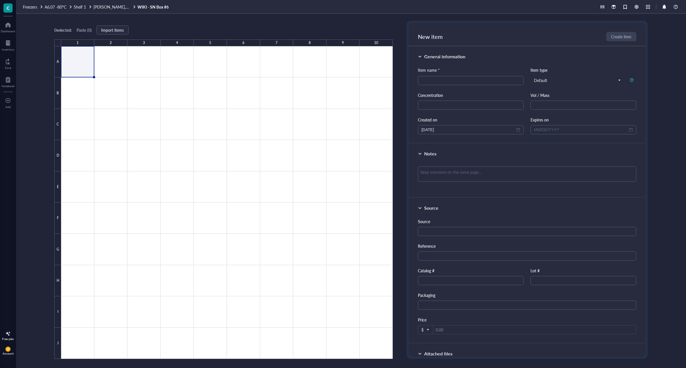
click at [120, 2] on div "Freezers A6.07 -80°C Shelf 1 [PERSON_NAME], [PERSON_NAME], [PERSON_NAME] - SN B…" at bounding box center [351, 7] width 670 height 14
click at [121, 7] on span "[PERSON_NAME], [PERSON_NAME], [PERSON_NAME]" at bounding box center [142, 7] width 98 height 6
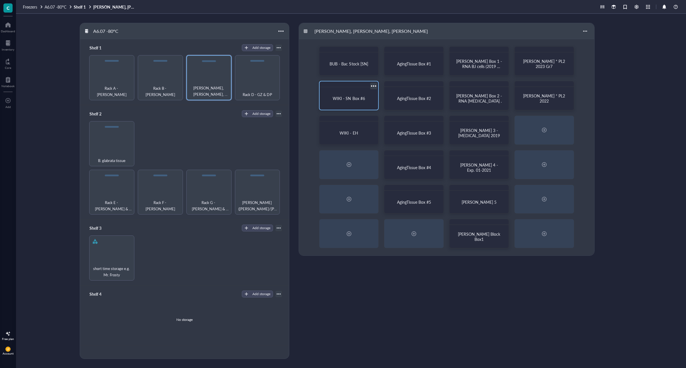
click at [372, 85] on div at bounding box center [374, 86] width 8 height 8
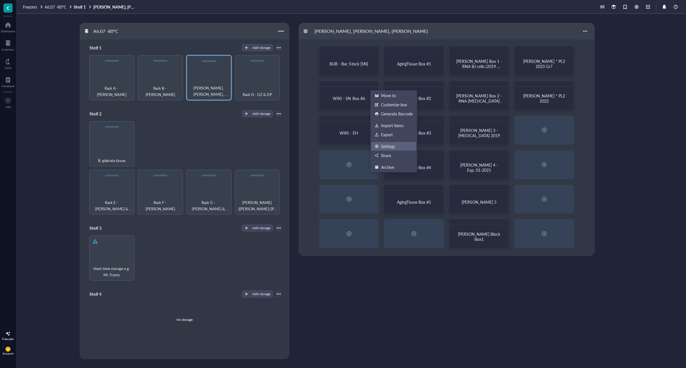
click at [391, 145] on div "Settings" at bounding box center [388, 146] width 14 height 5
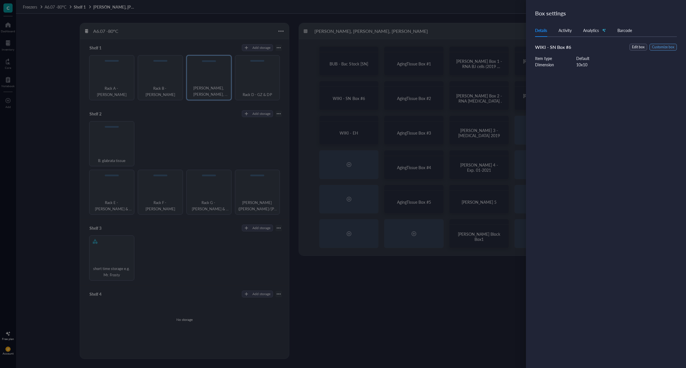
click at [661, 49] on span "Customize box" at bounding box center [663, 47] width 22 height 5
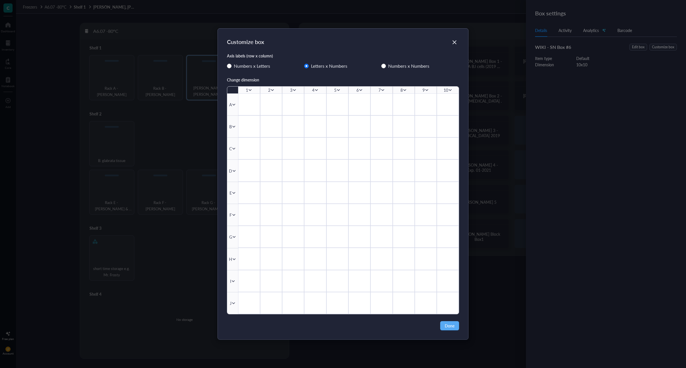
click at [452, 89] on icon at bounding box center [450, 90] width 4 height 4
click at [461, 125] on div "Delete column" at bounding box center [469, 128] width 33 height 6
click at [233, 303] on icon at bounding box center [234, 303] width 4 height 4
click at [246, 342] on div "Delete row" at bounding box center [252, 342] width 33 height 6
click at [450, 328] on span "Done" at bounding box center [450, 326] width 10 height 6
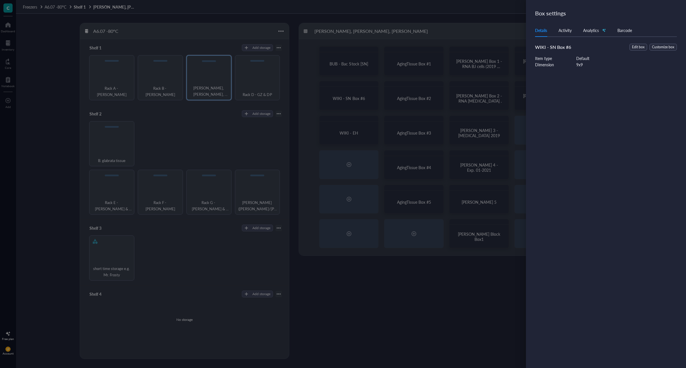
click at [442, 306] on div at bounding box center [343, 184] width 686 height 368
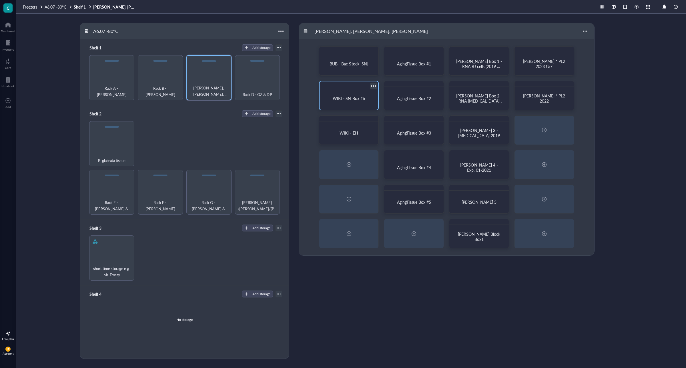
click at [362, 89] on div "WIKI - SN Box #6" at bounding box center [349, 98] width 54 height 18
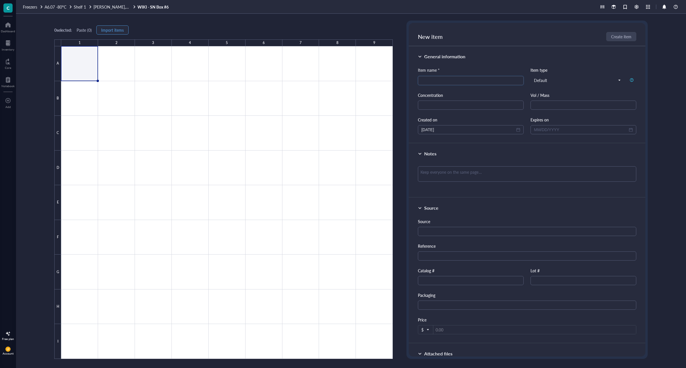
click at [115, 31] on span "Import items" at bounding box center [112, 30] width 23 height 5
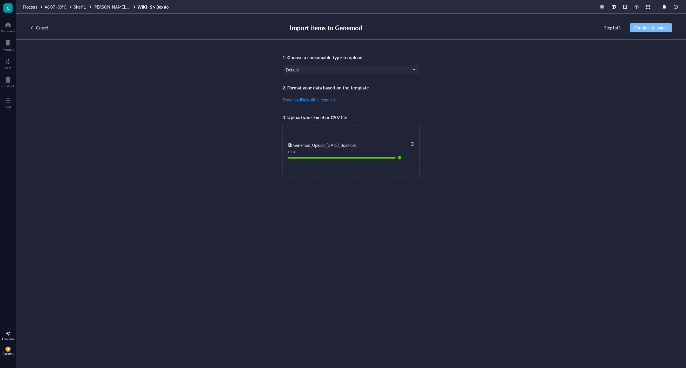
click at [650, 29] on span "Continue to match" at bounding box center [650, 27] width 33 height 5
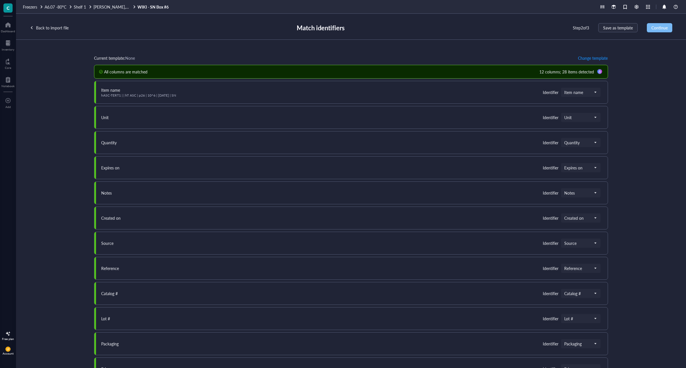
click at [664, 27] on span "Continue" at bounding box center [660, 27] width 16 height 5
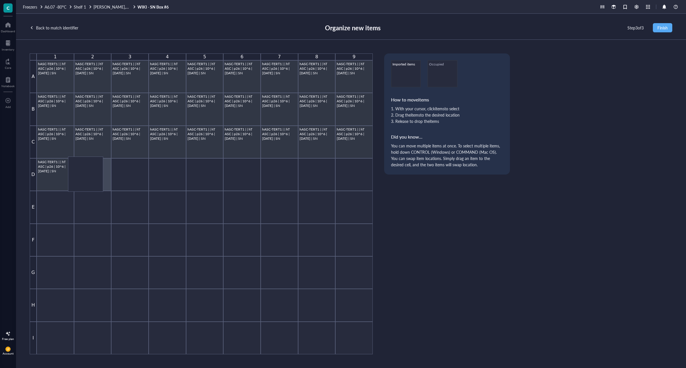
drag, startPoint x: 320, startPoint y: 104, endPoint x: 91, endPoint y: 169, distance: 237.1
click at [91, 169] on div "1 2 3 4 5 6 7 8 9 A hASC-TERT1 | | hT ASC | p26 | 10^6 | [DATE] | SN hASC-TERT1…" at bounding box center [201, 203] width 343 height 301
drag, startPoint x: 327, startPoint y: 108, endPoint x: 122, endPoint y: 176, distance: 216.8
click at [122, 176] on div "1 2 3 4 5 6 7 8 9 A hASC-TERT1 | | hT ASC | p26 | 10^6 | [DATE] | SN hASC-TERT1…" at bounding box center [201, 203] width 343 height 301
drag, startPoint x: 317, startPoint y: 102, endPoint x: 94, endPoint y: 167, distance: 232.0
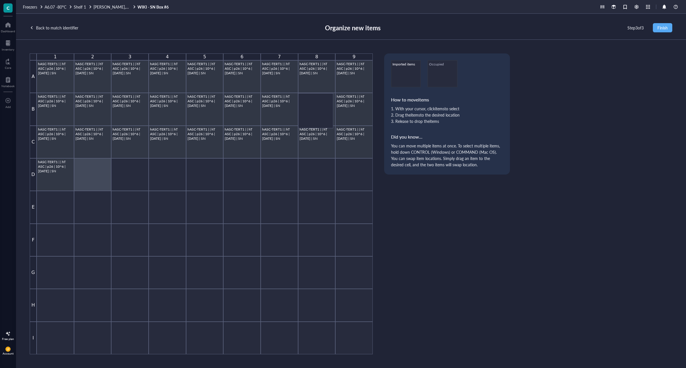
click at [94, 167] on div "1 2 3 4 5 6 7 8 9 A hASC-TERT1 | | hT ASC | p26 | 10^6 | [DATE] | SN hASC-TERT1…" at bounding box center [201, 203] width 343 height 301
drag, startPoint x: 318, startPoint y: 103, endPoint x: 97, endPoint y: 164, distance: 228.8
drag, startPoint x: 352, startPoint y: 105, endPoint x: 138, endPoint y: 164, distance: 222.5
click at [167, 180] on div at bounding box center [167, 174] width 37 height 33
click at [123, 333] on div at bounding box center [129, 338] width 37 height 33
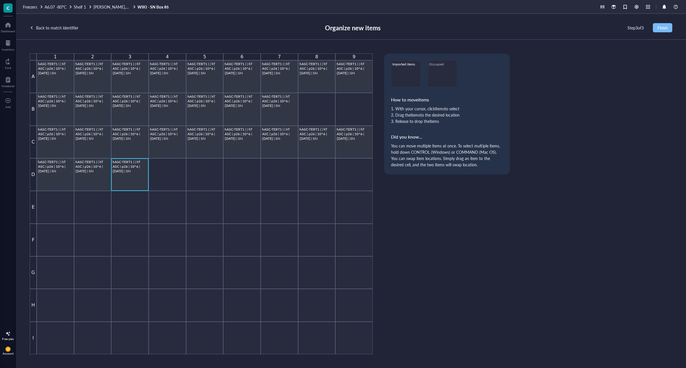
click at [668, 28] on button "Finish" at bounding box center [662, 27] width 19 height 9
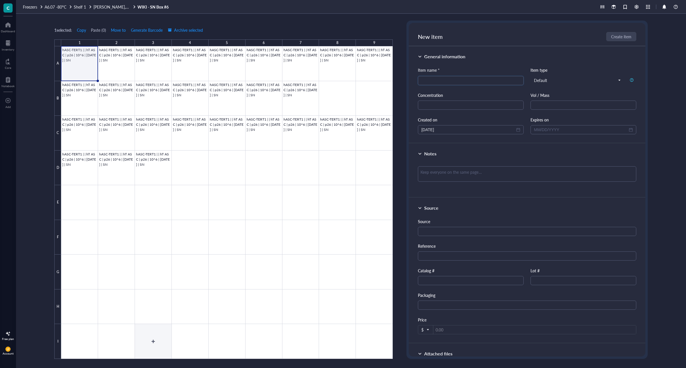
click at [152, 339] on div at bounding box center [227, 202] width 332 height 313
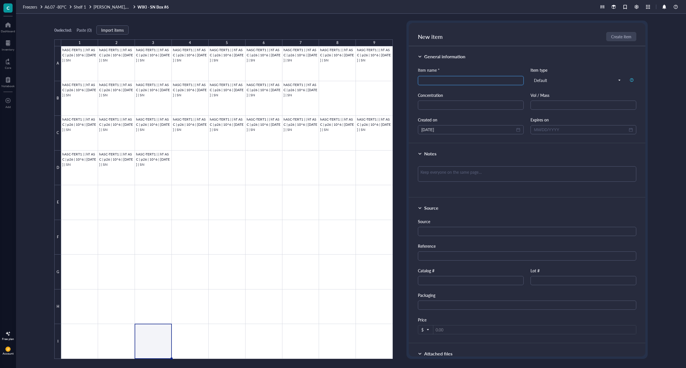
click at [451, 81] on input "search" at bounding box center [470, 80] width 99 height 9
drag, startPoint x: 487, startPoint y: 82, endPoint x: 353, endPoint y: 80, distance: 133.8
click at [353, 80] on div "0 selected: Paste ( 0 ) Import items 1 2 3 4 5 6 7 8 9 A B C D E F G H I hASC-T…" at bounding box center [351, 191] width 670 height 355
type input "OSTEO4 | RNA | d0 | CM"
click at [548, 52] on div "General information Item name * OSTEO4 | RNA | d0 | CM OSTEO4 | RNA | d0 | CM I…" at bounding box center [527, 94] width 237 height 97
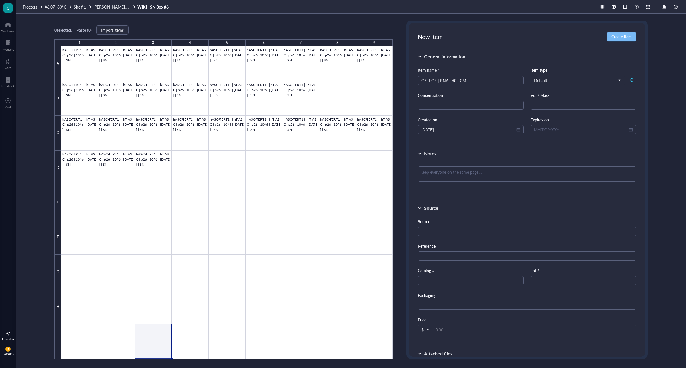
click at [618, 34] on span "Create item" at bounding box center [622, 36] width 20 height 5
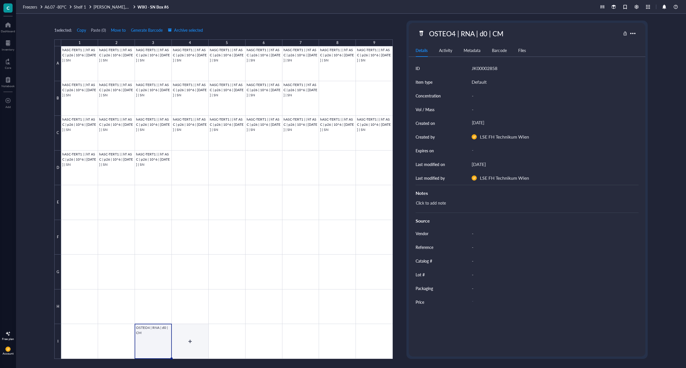
click at [188, 340] on div at bounding box center [227, 202] width 332 height 313
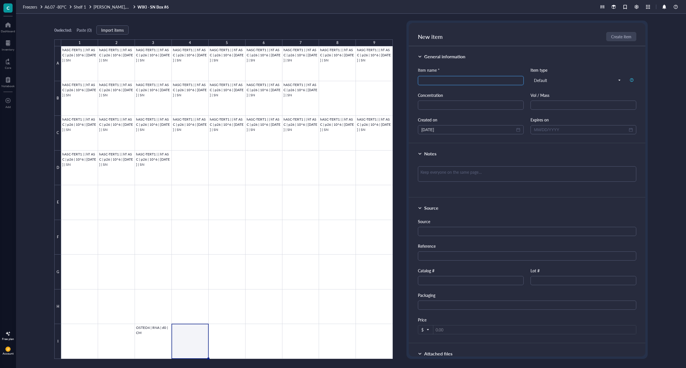
click at [452, 79] on input "search" at bounding box center [470, 80] width 99 height 9
paste input "OSTEO4 | RNA | d0 | CM"
type input "OSTEO4 | RNA | d0 | CM"
click at [621, 35] on span "Create item" at bounding box center [622, 36] width 20 height 5
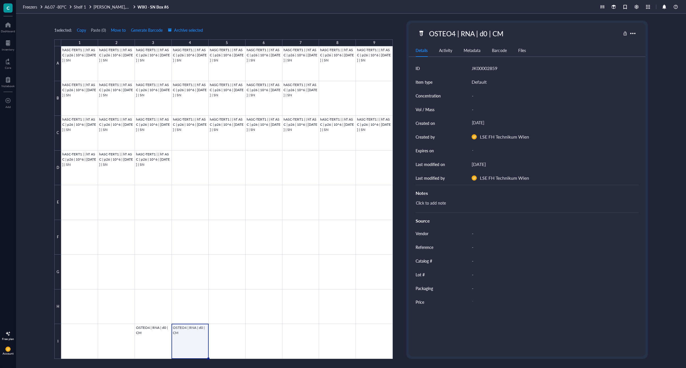
click at [192, 340] on div at bounding box center [227, 202] width 332 height 313
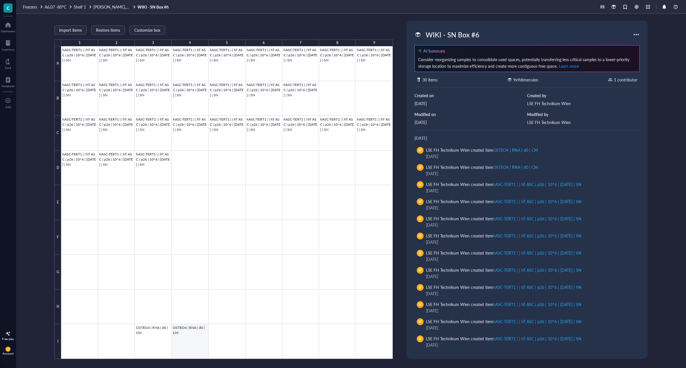
click at [189, 342] on div at bounding box center [227, 202] width 332 height 313
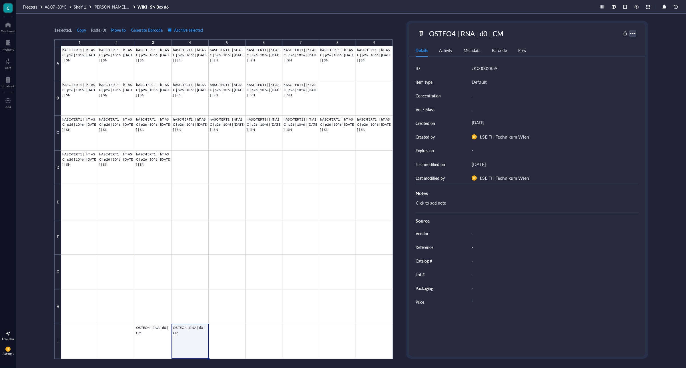
click at [637, 30] on div at bounding box center [633, 33] width 8 height 8
click at [468, 34] on div "OSTEO4 | RNA | d0 | CM" at bounding box center [466, 33] width 79 height 12
drag, startPoint x: 500, startPoint y: 32, endPoint x: 495, endPoint y: 31, distance: 5.2
click at [495, 31] on input "OSTEO4 | RNA | d0 | CM" at bounding box center [475, 33] width 96 height 11
type input "OSTEO4 | RNA | d0 | ODM"
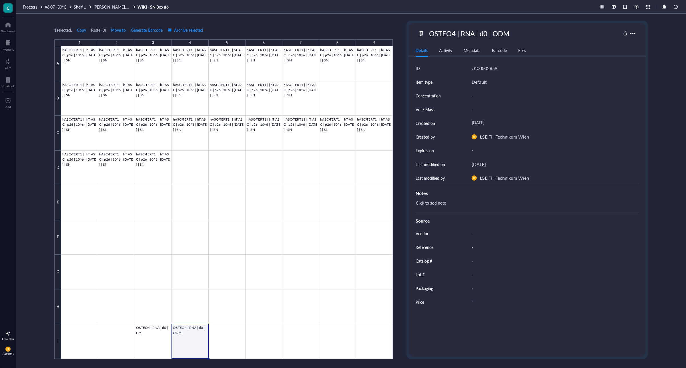
click at [344, 26] on div "1 selected: Copy Paste ( 0 ) Move to Generate Barcode Archive selected 1 2 3 4 …" at bounding box center [223, 190] width 339 height 339
click at [114, 6] on span "[PERSON_NAME], [PERSON_NAME], [PERSON_NAME]" at bounding box center [142, 7] width 98 height 6
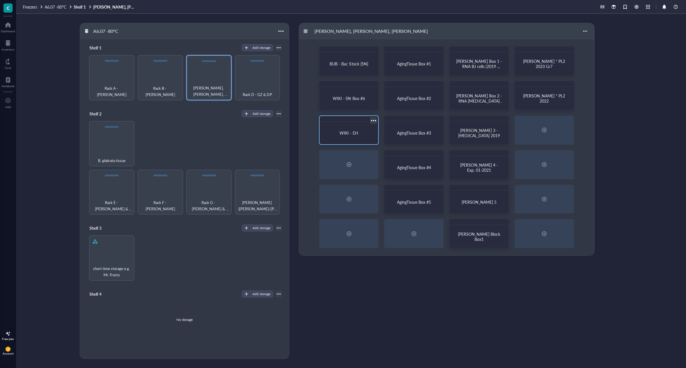
click at [357, 131] on span "WIKI - EH" at bounding box center [349, 133] width 18 height 6
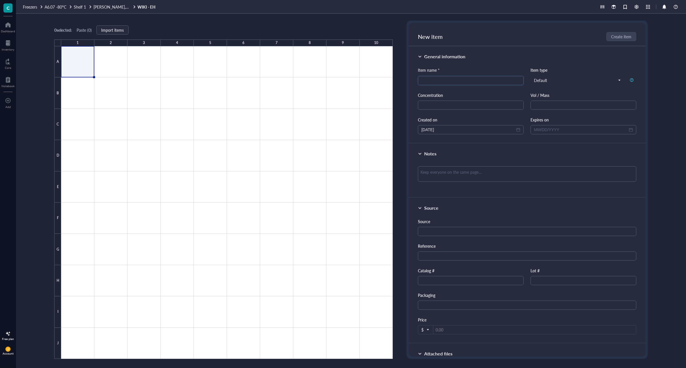
click at [439, 37] on span "New item" at bounding box center [430, 37] width 25 height 8
click at [434, 79] on input "search" at bounding box center [470, 80] width 99 height 9
type input "NEEDS UPDATE"
click at [617, 36] on span "Create item" at bounding box center [622, 36] width 20 height 5
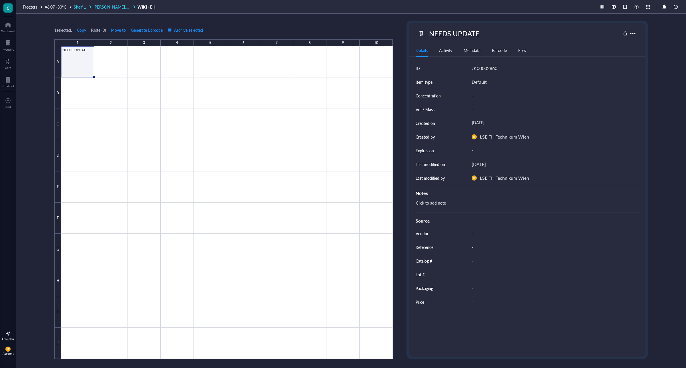
click at [115, 6] on span "[PERSON_NAME], [PERSON_NAME], [PERSON_NAME]" at bounding box center [142, 7] width 98 height 6
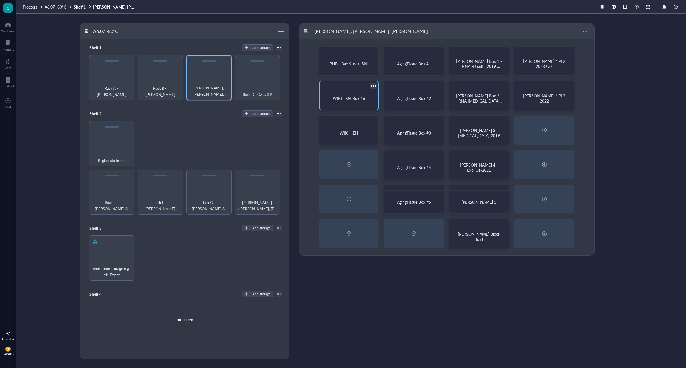
click at [351, 95] on div "WIKI - SN Box #6" at bounding box center [349, 98] width 54 height 18
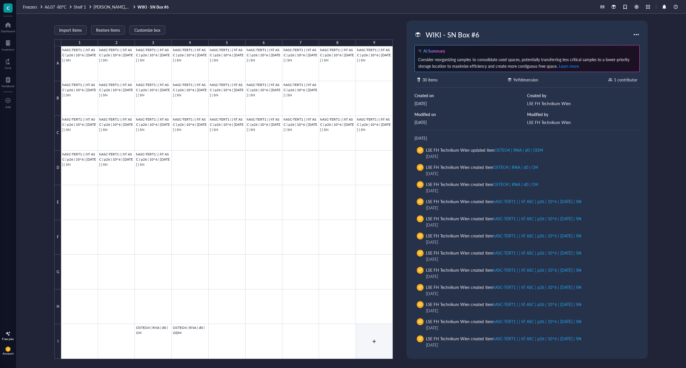
click at [376, 337] on div at bounding box center [227, 202] width 332 height 313
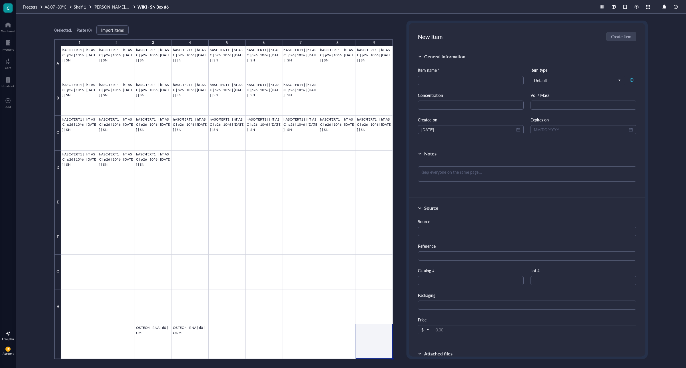
click at [435, 39] on span "New item" at bounding box center [430, 37] width 25 height 8
click at [149, 3] on div "Freezers A6.07 -80°C Shelf 1 [PERSON_NAME], [PERSON_NAME], [PERSON_NAME] - SN B…" at bounding box center [351, 7] width 670 height 14
click at [150, 6] on link "WIKI - SN Box #6" at bounding box center [154, 6] width 32 height 5
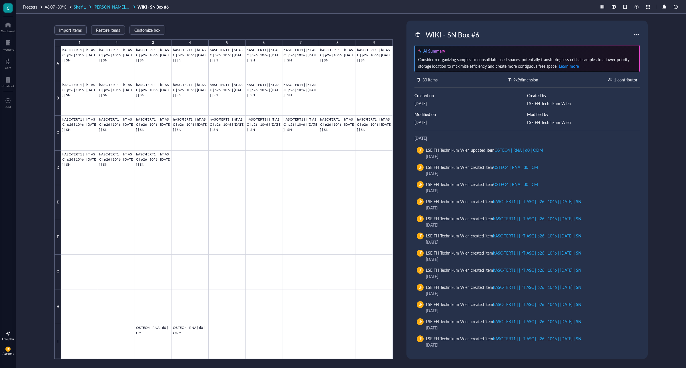
click at [83, 7] on span "Shelf 1" at bounding box center [80, 7] width 12 height 6
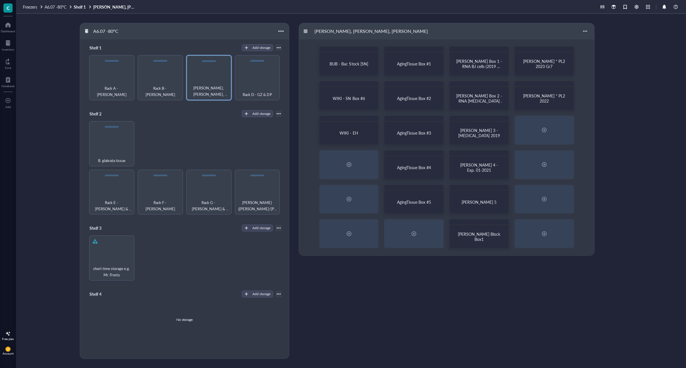
click at [364, 303] on div "Rack C - [PERSON_NAME], [PERSON_NAME] - Bac Stock [SN] AgingTissue Box #1 [PERS…" at bounding box center [488, 191] width 378 height 336
click at [349, 163] on div at bounding box center [349, 164] width 9 height 9
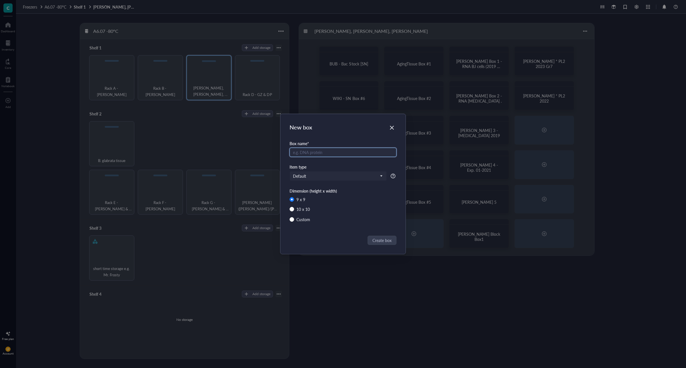
radio input "false"
radio input "true"
click at [393, 128] on icon "Close" at bounding box center [391, 127] width 5 height 5
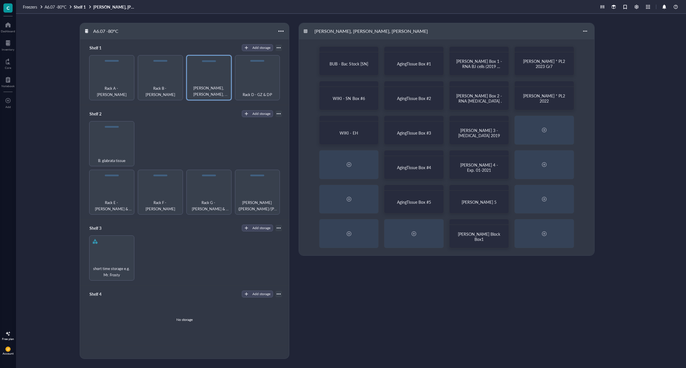
click at [384, 278] on div "Rack C - [PERSON_NAME], [PERSON_NAME] - Bac Stock [SN] AgingTissue Box #1 [PERS…" at bounding box center [488, 191] width 378 height 336
click at [351, 132] on span "WIKI - EH" at bounding box center [349, 133] width 18 height 6
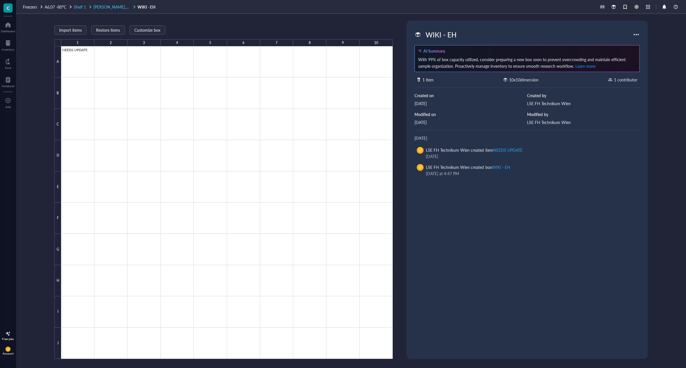
click at [121, 5] on span "[PERSON_NAME], [PERSON_NAME], [PERSON_NAME]" at bounding box center [142, 7] width 98 height 6
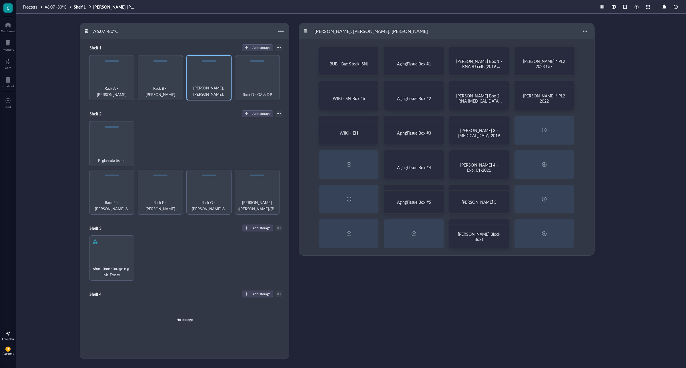
drag, startPoint x: 430, startPoint y: 307, endPoint x: 424, endPoint y: 308, distance: 6.5
click at [430, 307] on div "Rack C - [PERSON_NAME], [PERSON_NAME] - Bac Stock [SN] AgingTissue Box #1 [PERS…" at bounding box center [488, 191] width 378 height 336
click at [340, 57] on div "BUB - Bac Stock [SN]" at bounding box center [349, 64] width 54 height 18
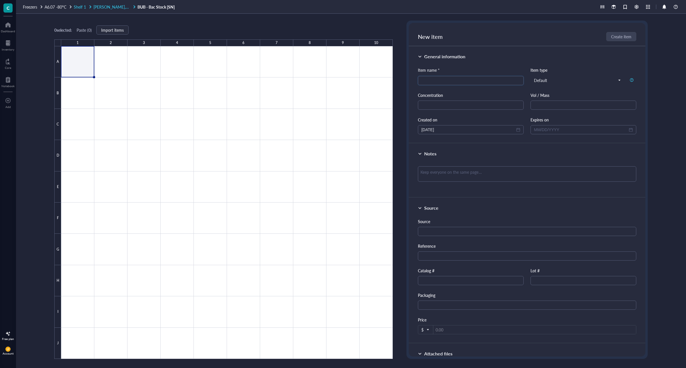
click at [117, 7] on span "[PERSON_NAME], [PERSON_NAME], [PERSON_NAME]" at bounding box center [142, 7] width 98 height 6
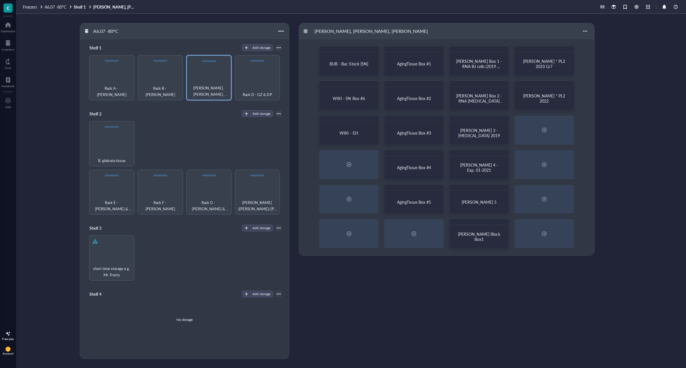
drag, startPoint x: 384, startPoint y: 260, endPoint x: 402, endPoint y: 297, distance: 40.7
click at [384, 260] on div "Rack C - [PERSON_NAME], [PERSON_NAME] - Bac Stock [SN] AgingTissue Box #1 [PERS…" at bounding box center [488, 191] width 378 height 336
click at [110, 261] on div "short time storage e.g. Mr. Frosty" at bounding box center [111, 258] width 45 height 45
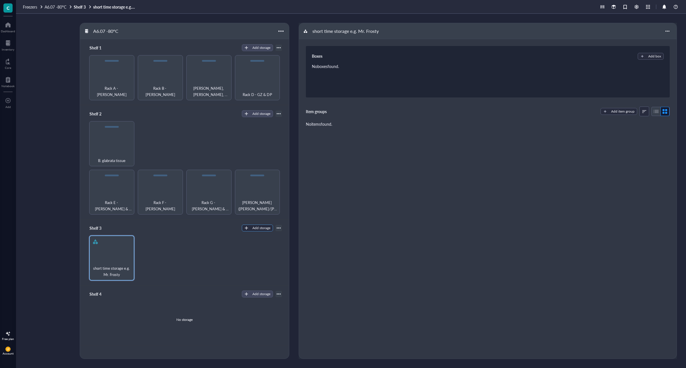
click at [252, 230] on div "Add storage" at bounding box center [261, 228] width 18 height 5
click at [199, 256] on div "short time storage e.g. Mr. Frosty" at bounding box center [184, 258] width 195 height 45
click at [99, 245] on div at bounding box center [95, 241] width 9 height 9
click at [665, 32] on div at bounding box center [667, 31] width 9 height 9
click at [437, 152] on div "Boxes Add box No boxes found. Item groups Add item group No items found." at bounding box center [488, 199] width 378 height 320
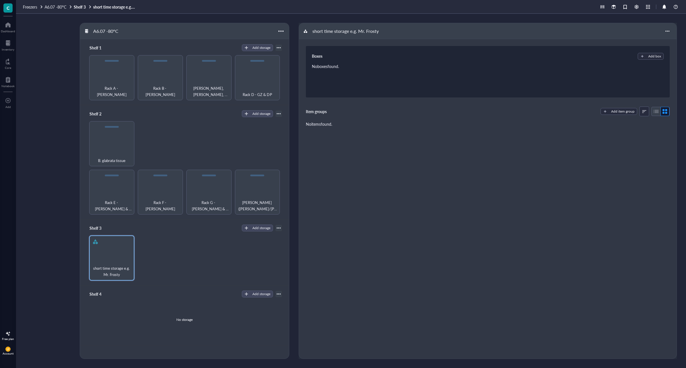
click at [335, 31] on div "short time storage e.g. Mr. Frosty" at bounding box center [345, 31] width 71 height 10
click at [305, 31] on div at bounding box center [306, 31] width 4 height 4
click at [154, 264] on div "short time storage e.g. Mr. Frosty" at bounding box center [184, 258] width 195 height 45
click at [265, 228] on div "Add storage" at bounding box center [261, 228] width 18 height 5
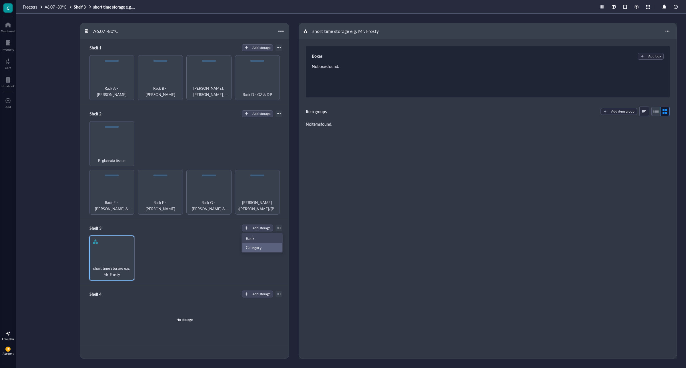
click at [254, 247] on span "Category" at bounding box center [262, 247] width 33 height 6
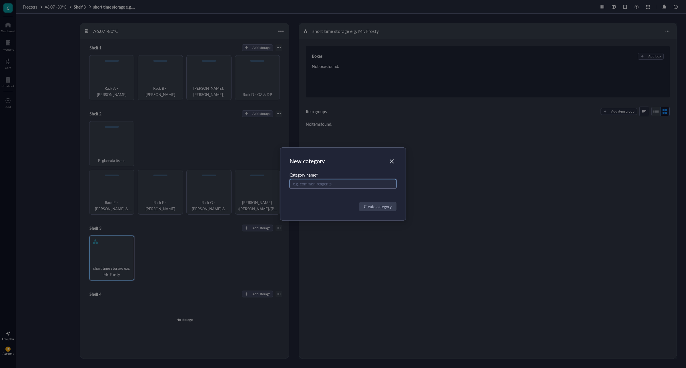
click at [308, 184] on input "text" at bounding box center [343, 183] width 107 height 9
click at [394, 162] on icon "Close" at bounding box center [391, 161] width 5 height 5
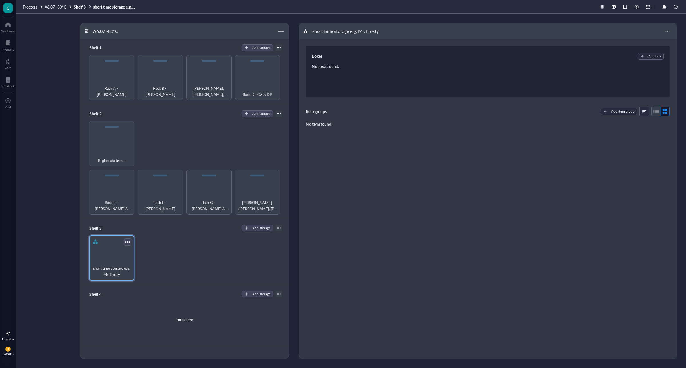
click at [128, 242] on div at bounding box center [128, 242] width 8 height 8
click at [155, 237] on div "short time storage e.g. Mr. Frosty" at bounding box center [184, 258] width 195 height 45
click at [410, 180] on div "Boxes Add box No boxes found. Item groups Add item group No items found." at bounding box center [488, 199] width 378 height 320
click at [648, 57] on div "Add box" at bounding box center [654, 56] width 13 height 5
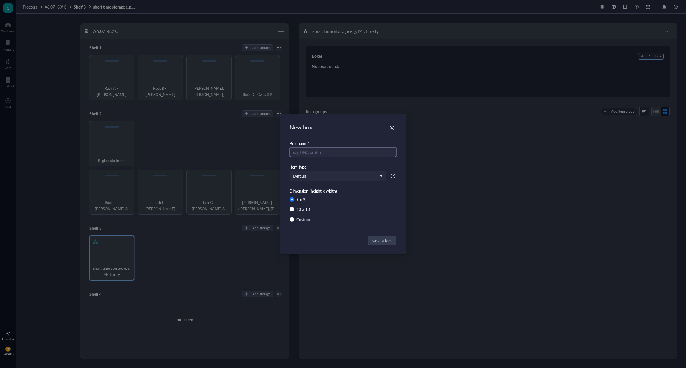
radio input "false"
radio input "true"
click at [311, 175] on span "Default" at bounding box center [337, 176] width 89 height 5
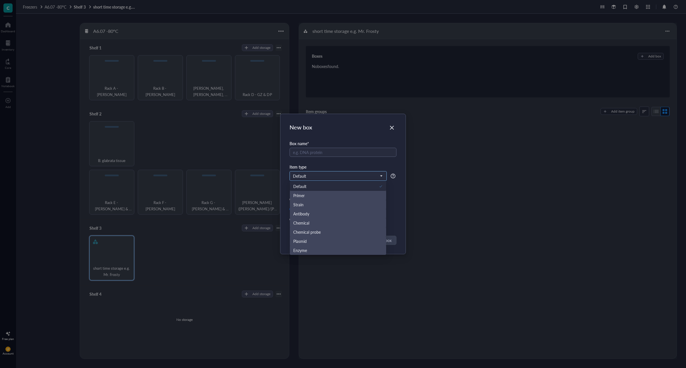
click at [311, 175] on span "Default" at bounding box center [337, 176] width 89 height 5
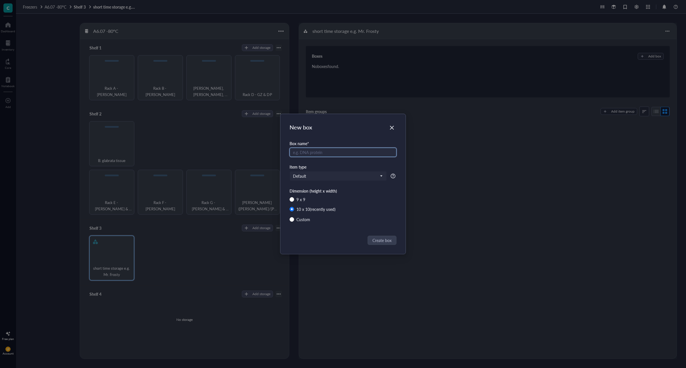
click at [307, 150] on input "text" at bounding box center [343, 152] width 107 height 9
drag, startPoint x: 334, startPoint y: 152, endPoint x: 312, endPoint y: 150, distance: 22.4
click at [312, 150] on input "ALP Assay (well plates) SN" at bounding box center [343, 152] width 107 height 9
click at [339, 154] on input "ALP Assay - SN" at bounding box center [343, 152] width 107 height 9
paste input "(well plates)"
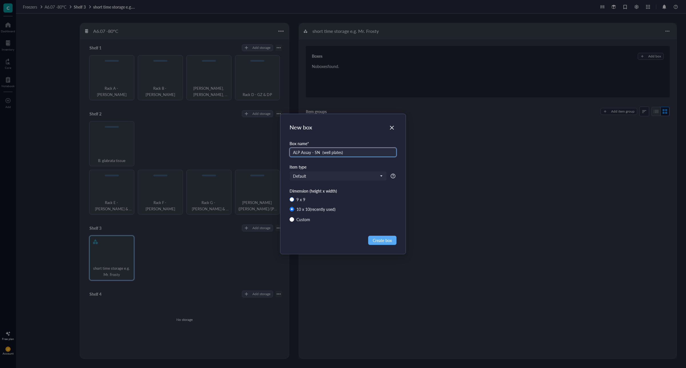
type input "ALP Assay - SN (well plates)"
click at [298, 200] on div "9 x 9" at bounding box center [301, 199] width 9 height 6
click at [294, 200] on input "9 x 9" at bounding box center [292, 199] width 5 height 5
radio input "true"
radio input "false"
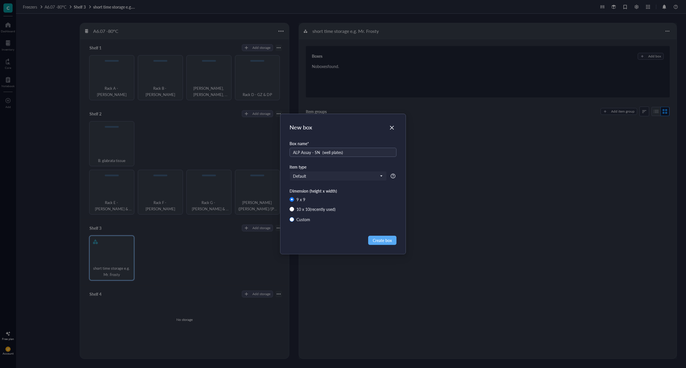
click at [306, 218] on div "Custom" at bounding box center [304, 219] width 14 height 6
click at [294, 218] on input "Custom" at bounding box center [292, 219] width 5 height 5
radio input "true"
radio input "false"
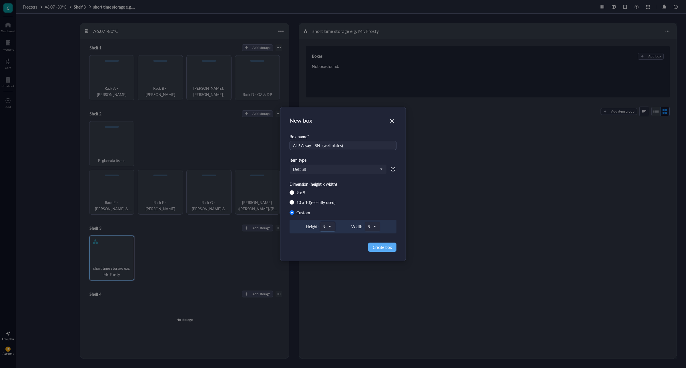
click at [331, 226] on span "9" at bounding box center [326, 226] width 7 height 5
click at [379, 227] on div "9" at bounding box center [372, 226] width 15 height 9
click at [371, 241] on div "1" at bounding box center [372, 238] width 5 height 5
click at [328, 226] on span "9" at bounding box center [326, 226] width 7 height 5
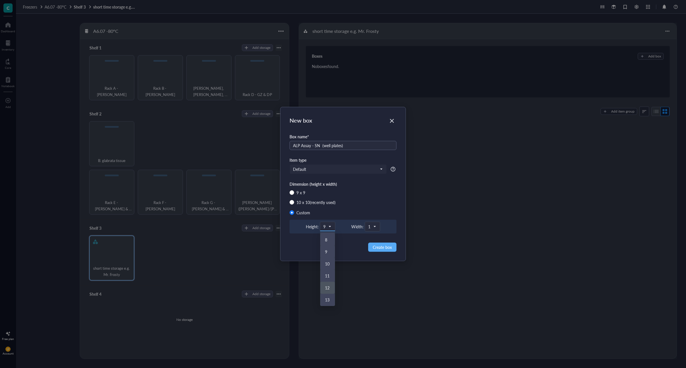
scroll to position [107, 0]
click at [329, 242] on div "10" at bounding box center [327, 240] width 5 height 5
click at [386, 249] on span "Create box" at bounding box center [382, 247] width 19 height 6
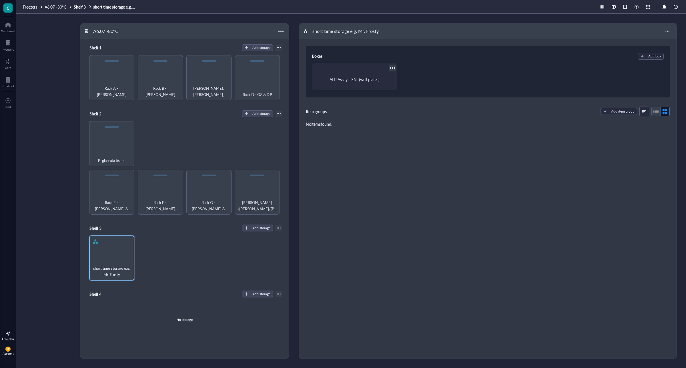
click at [364, 76] on div "ALP Assay - SN (well plates)" at bounding box center [355, 79] width 81 height 16
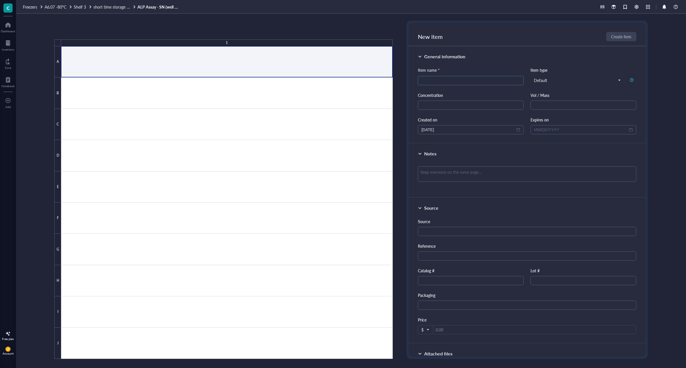
click at [225, 62] on div at bounding box center [227, 202] width 332 height 313
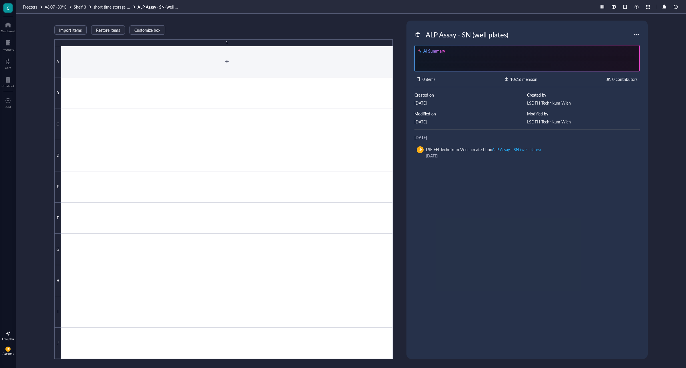
click at [228, 62] on div at bounding box center [227, 202] width 332 height 313
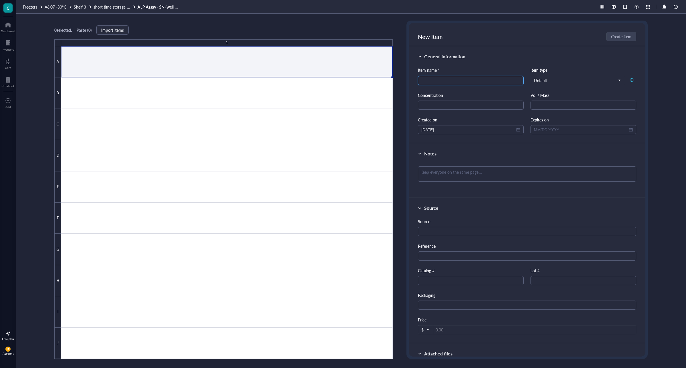
click at [434, 80] on input "search" at bounding box center [470, 80] width 99 height 9
drag, startPoint x: 468, startPoint y: 79, endPoint x: 421, endPoint y: 80, distance: 47.5
click at [421, 80] on div "OSTEO4 | ALP | 48-w-p | d7" at bounding box center [471, 80] width 106 height 9
type input "OSTEO4 | ALP | 48-w-p | d7"
click at [625, 35] on span "Create item" at bounding box center [622, 36] width 20 height 5
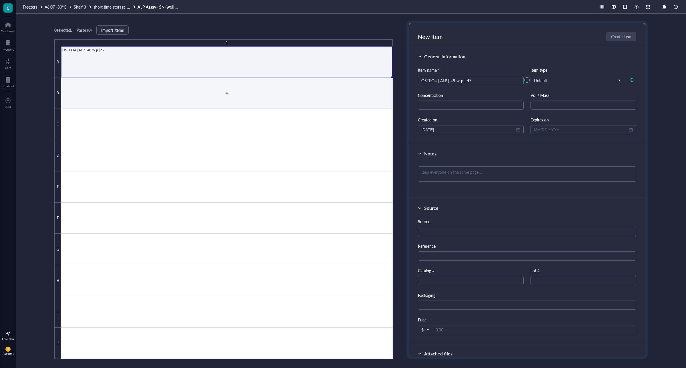
click at [227, 89] on div at bounding box center [227, 202] width 332 height 313
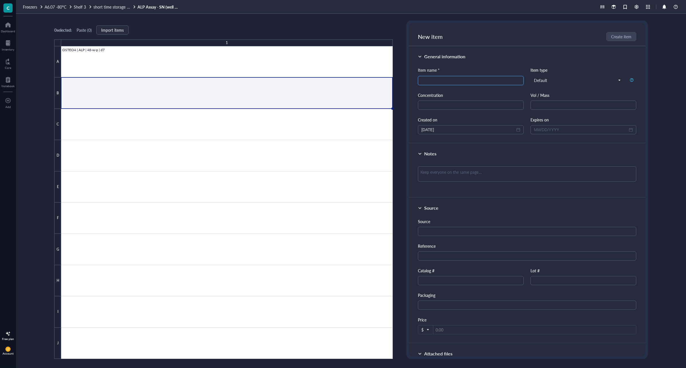
click at [439, 81] on input "search" at bounding box center [470, 80] width 99 height 9
paste input "OSTEO4 | ALP | 48-w-p | d"
type input "OSTEO4 | ALP | 48-w-p | d14"
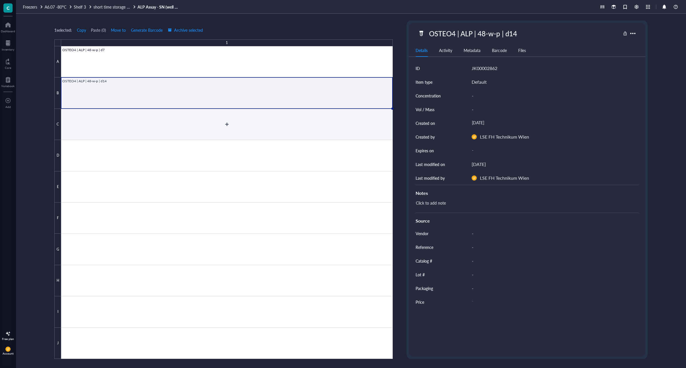
click at [148, 118] on div at bounding box center [227, 202] width 332 height 313
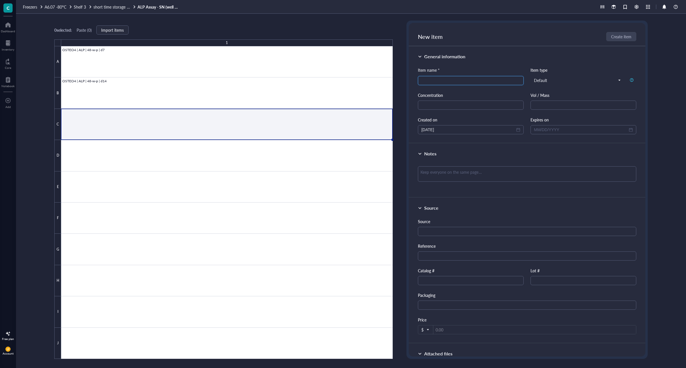
click at [438, 81] on input "search" at bounding box center [470, 80] width 99 height 9
paste input "OSTEO4 | ALP | 48-w-p | d"
type input "OSTEO4 | ALP | 48-w-p | d21"
click at [615, 37] on span "Create item" at bounding box center [622, 36] width 20 height 5
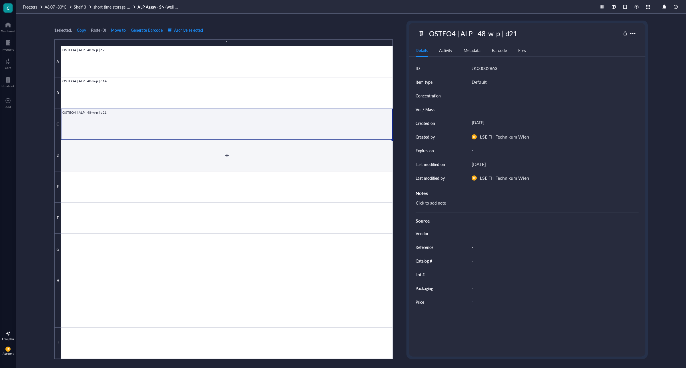
click at [164, 158] on div at bounding box center [227, 202] width 332 height 313
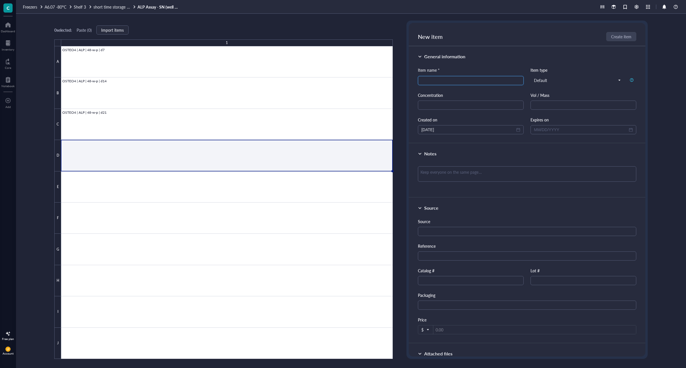
click at [435, 82] on input "search" at bounding box center [470, 80] width 99 height 9
paste input "OSTEO4 | ALP | 48-w-p | d"
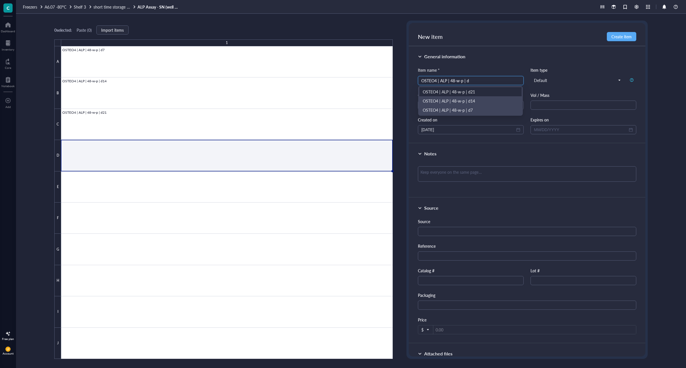
click at [436, 80] on input "OSTEO4 | ALP | 48-w-p | d" at bounding box center [470, 80] width 99 height 9
click at [469, 79] on input "OSTEO5 | ALP | 48-w-p | d" at bounding box center [470, 80] width 99 height 9
type input "OSTEO5 | ALP | 48-w-p | d7"
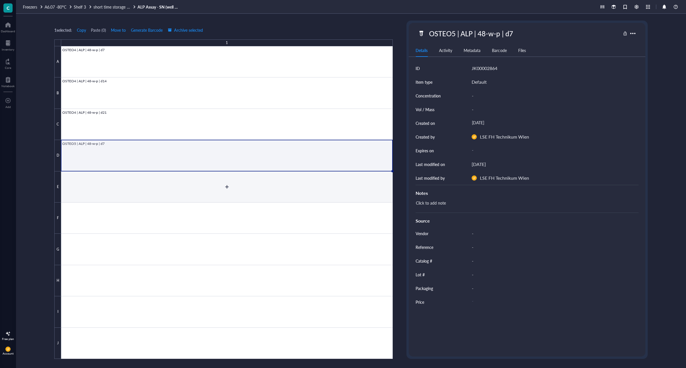
click at [122, 193] on div at bounding box center [227, 202] width 332 height 313
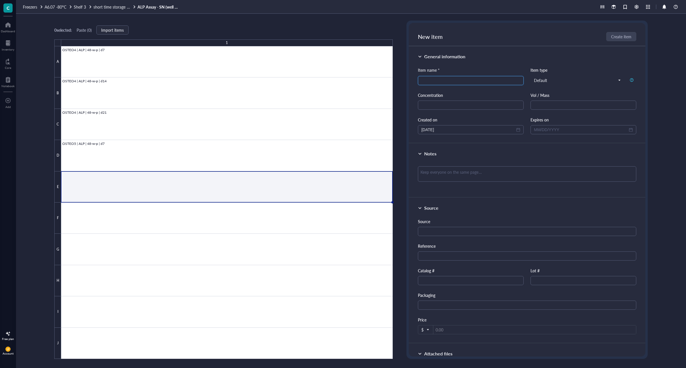
click at [439, 81] on input "search" at bounding box center [470, 80] width 99 height 9
paste input "OSTEO4 | ALP | 48-w-p | d"
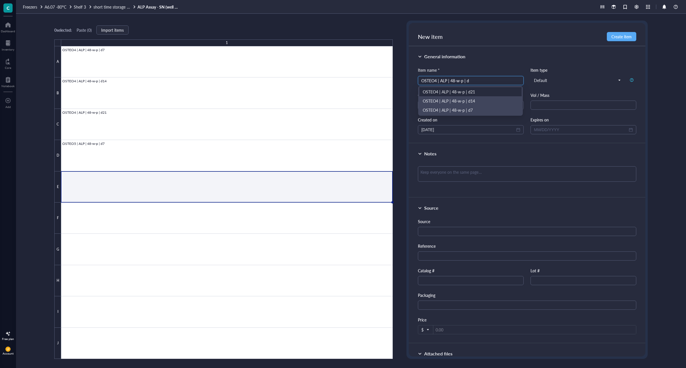
click at [436, 81] on input "OSTEO4 | ALP | 48-w-p | d" at bounding box center [470, 80] width 99 height 9
click at [437, 80] on input "OSTEO4 | ALP | 48-w-p | d" at bounding box center [470, 80] width 99 height 9
drag, startPoint x: 471, startPoint y: 80, endPoint x: 408, endPoint y: 81, distance: 62.9
click at [408, 81] on div "New item Create item General information Item name * OSTEO5 | ALP | 48-w-p | d …" at bounding box center [527, 190] width 241 height 339
click at [468, 80] on input "OSTEO5 | ALP | 48-w-p | d" at bounding box center [470, 80] width 99 height 9
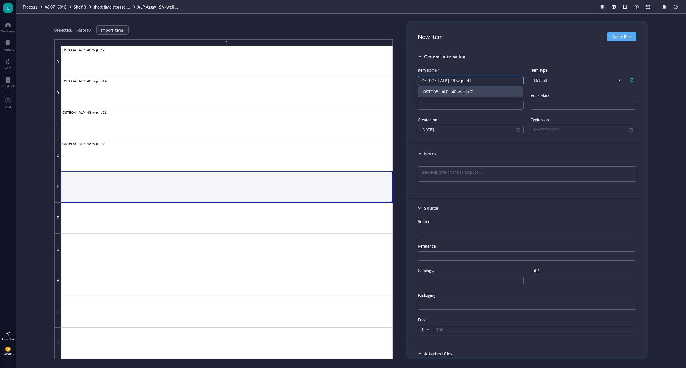
type input "OSTEO5 | ALP | 48-w-p | d14"
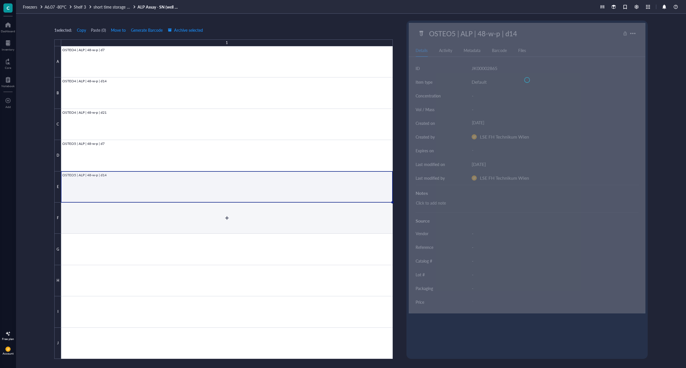
click at [131, 215] on div at bounding box center [227, 202] width 332 height 313
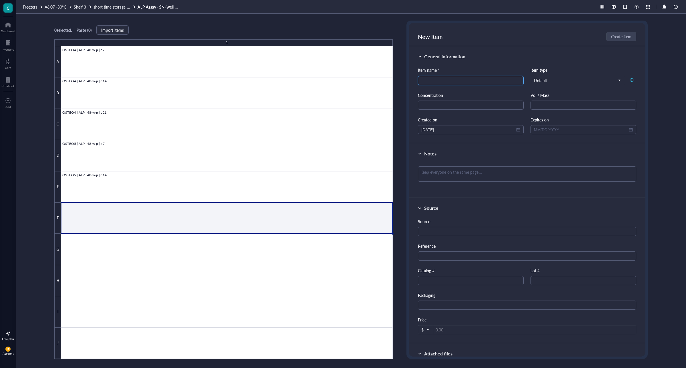
click at [447, 77] on input "search" at bounding box center [470, 80] width 99 height 9
paste input "OSTEO5 | ALP | 48-w-p | d"
type input "OSTEO5 | ALP | 48-w-p | d21"
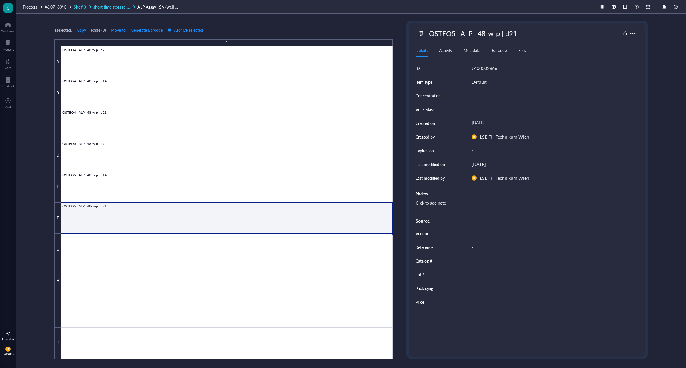
click at [115, 9] on span "short time storage e.g. Mr. Frosty" at bounding box center [122, 7] width 58 height 6
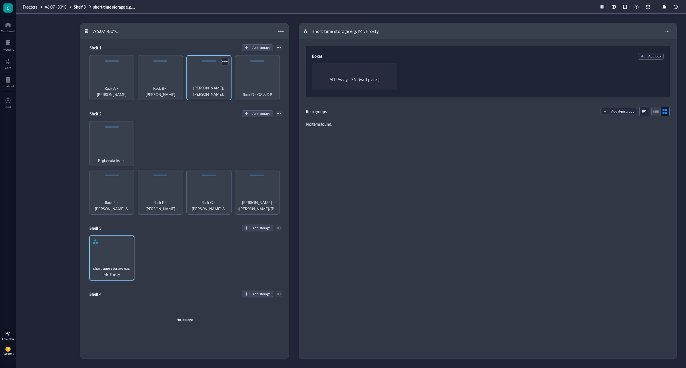
click at [222, 90] on span "[PERSON_NAME], [PERSON_NAME], [PERSON_NAME]" at bounding box center [208, 91] width 39 height 13
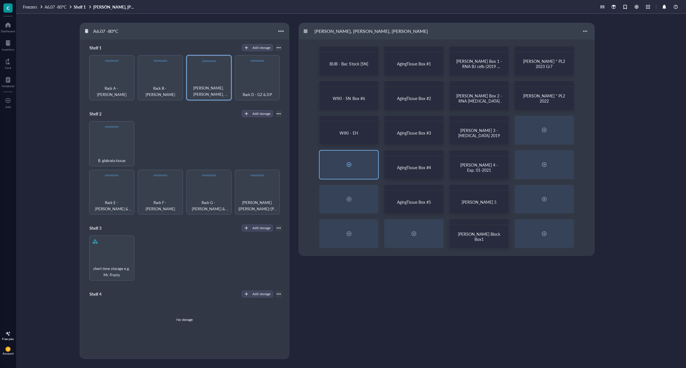
click at [350, 164] on div at bounding box center [349, 164] width 9 height 9
radio input "false"
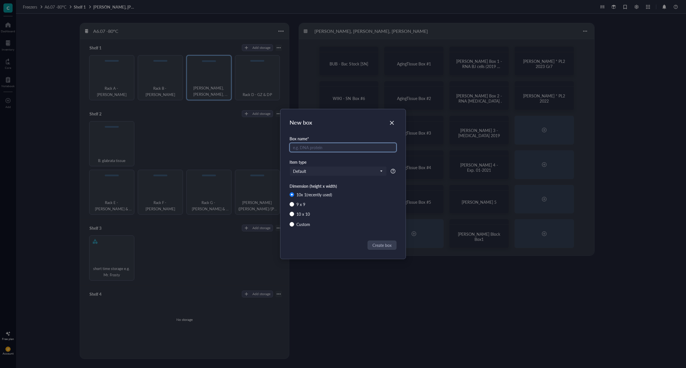
click at [341, 144] on input "text" at bounding box center [343, 147] width 107 height 9
type input "T"
click at [312, 148] on input "WiKI - EH RNA" at bounding box center [343, 147] width 107 height 9
click at [326, 149] on input "WiKI - EH (RNA" at bounding box center [343, 147] width 107 height 9
type input "WiKI - EH (RNA)"
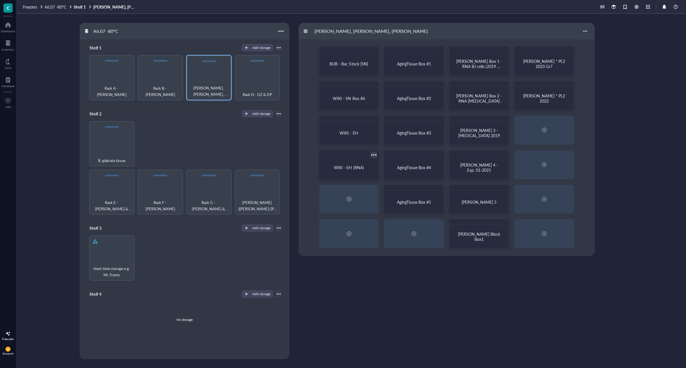
click at [371, 155] on div at bounding box center [374, 155] width 8 height 8
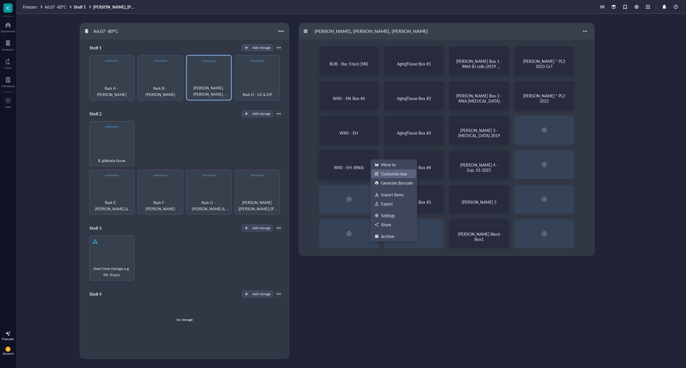
click at [393, 174] on div "Customize box" at bounding box center [394, 173] width 26 height 5
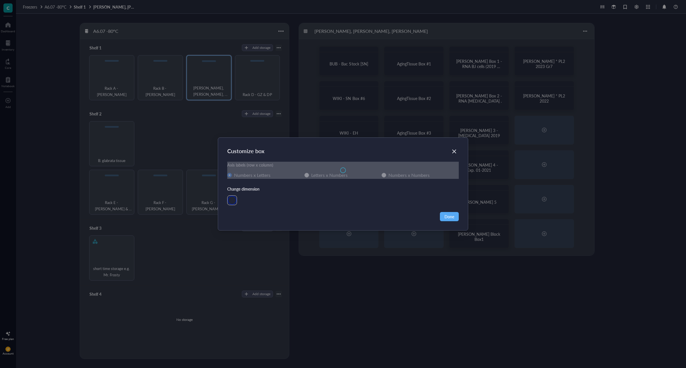
radio input "false"
radio input "true"
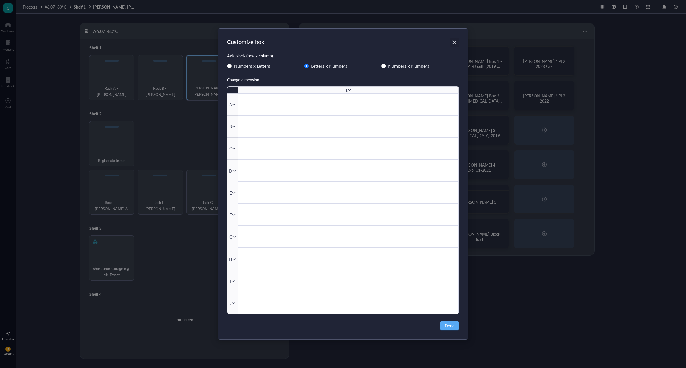
click at [453, 42] on icon "Close" at bounding box center [454, 41] width 5 height 5
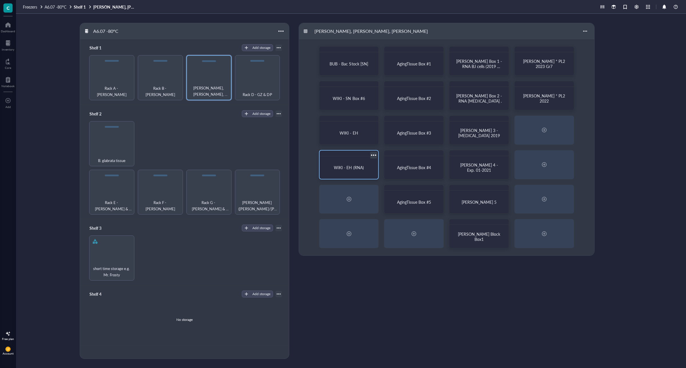
click at [371, 156] on div at bounding box center [374, 155] width 8 height 8
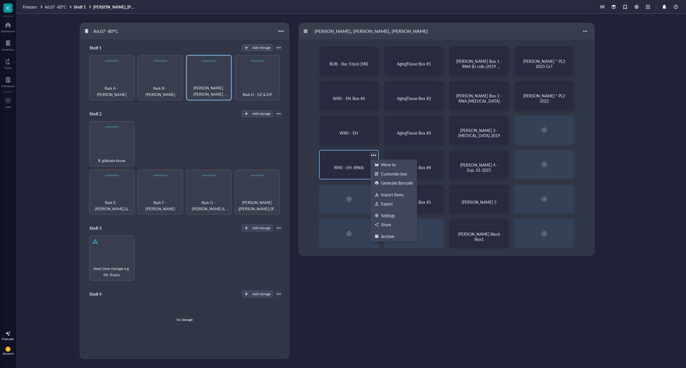
click at [357, 166] on span "WiKI - EH (RNA)" at bounding box center [349, 168] width 30 height 6
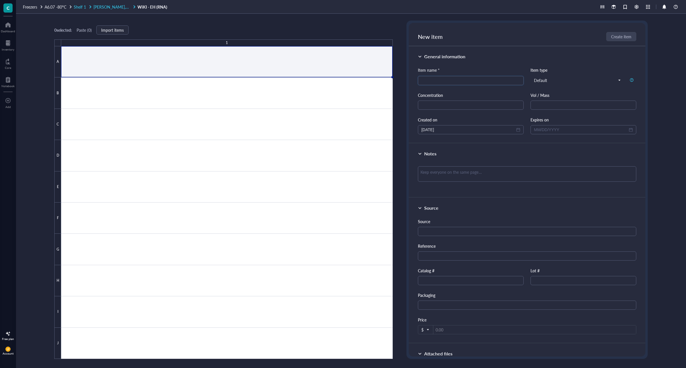
click at [110, 5] on span "[PERSON_NAME], [PERSON_NAME], [PERSON_NAME]" at bounding box center [142, 7] width 98 height 6
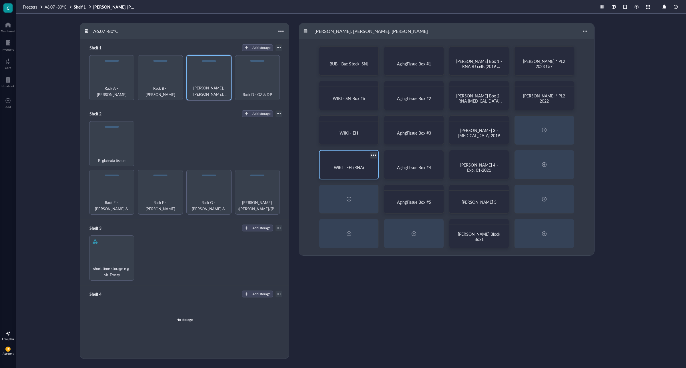
click at [371, 153] on div at bounding box center [374, 155] width 8 height 8
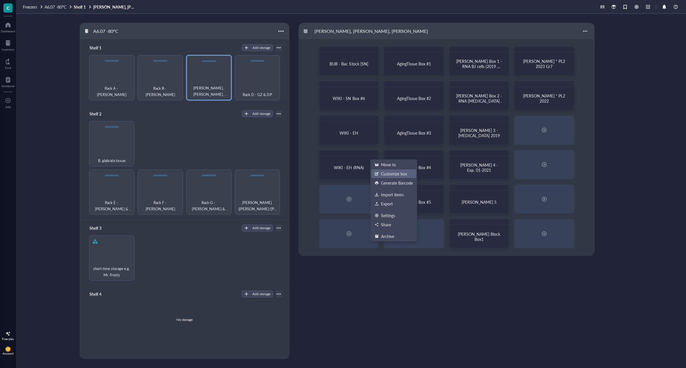
click at [396, 174] on div "Customize box" at bounding box center [394, 173] width 26 height 5
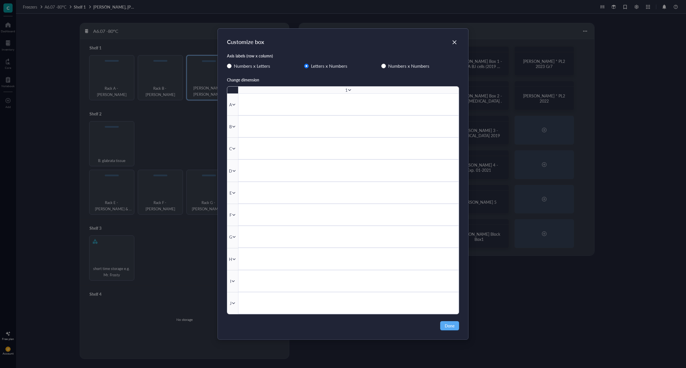
click at [351, 90] on icon at bounding box center [350, 90] width 4 height 4
click at [362, 99] on span "Insert 1 left" at bounding box center [368, 98] width 33 height 6
click at [350, 89] on div "2" at bounding box center [404, 90] width 110 height 7
click at [405, 90] on icon at bounding box center [404, 90] width 3 height 2
click at [408, 96] on span "Insert 1 left" at bounding box center [423, 98] width 33 height 6
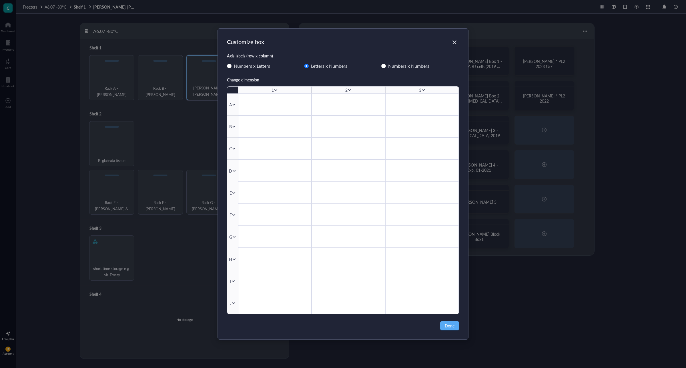
click at [423, 89] on icon at bounding box center [423, 90] width 4 height 4
click at [427, 96] on span "Insert 1 left" at bounding box center [442, 98] width 33 height 6
click at [431, 89] on icon at bounding box center [432, 90] width 3 height 2
click at [443, 99] on span "Insert 1 left" at bounding box center [451, 98] width 33 height 6
click at [438, 89] on icon at bounding box center [438, 90] width 4 height 4
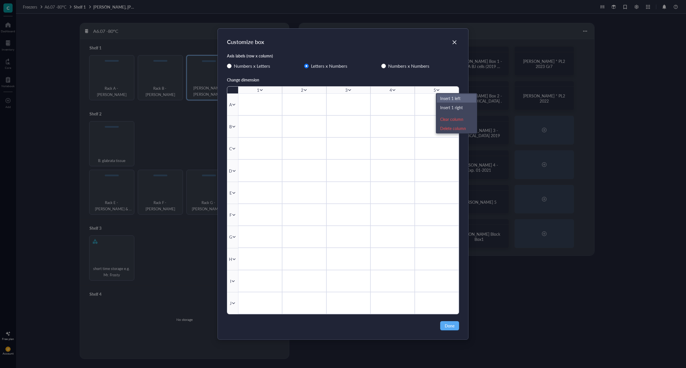
click at [445, 100] on span "Insert 1 left" at bounding box center [456, 98] width 33 height 6
click at [440, 90] on icon at bounding box center [442, 90] width 4 height 4
click at [447, 99] on span "Insert 1 left" at bounding box center [460, 98] width 33 height 6
click at [442, 90] on icon at bounding box center [444, 90] width 4 height 4
click at [447, 99] on span "Insert 1 left" at bounding box center [463, 98] width 33 height 6
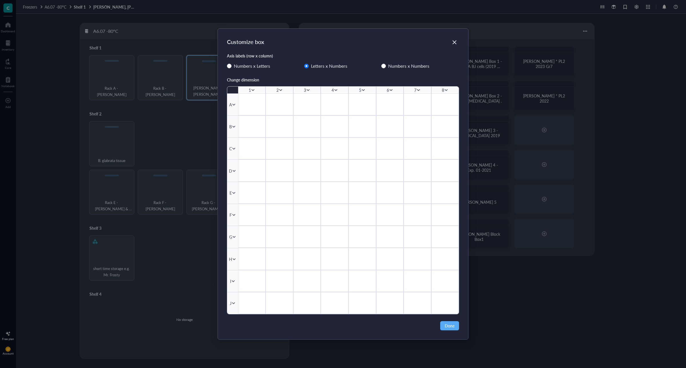
click at [445, 90] on icon at bounding box center [446, 90] width 3 height 2
click at [455, 96] on span "Insert 1 left" at bounding box center [465, 98] width 33 height 6
click at [454, 326] on span "Done" at bounding box center [450, 326] width 10 height 6
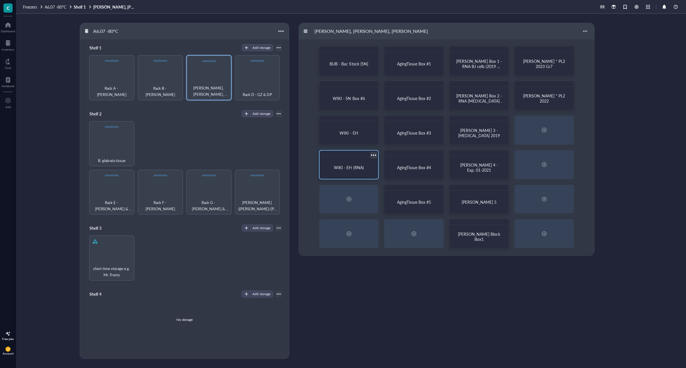
click at [359, 165] on span "WiKI - EH (RNA)" at bounding box center [349, 168] width 30 height 6
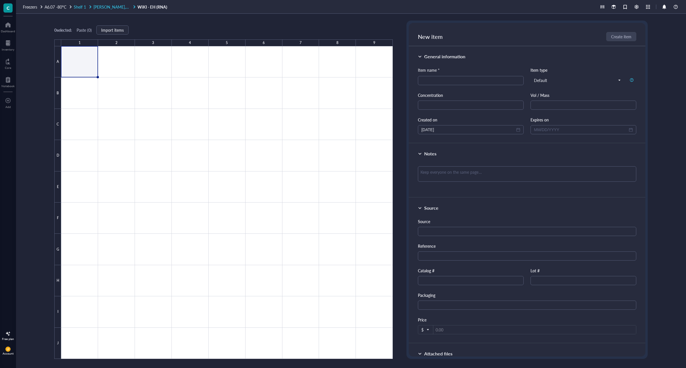
click at [120, 6] on span "[PERSON_NAME], [PERSON_NAME], [PERSON_NAME]" at bounding box center [142, 7] width 98 height 6
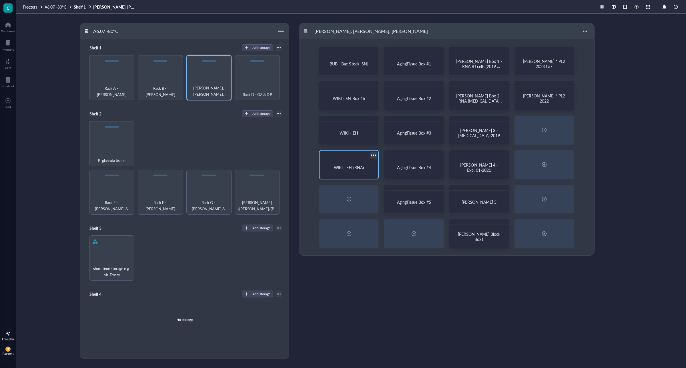
click at [372, 155] on div at bounding box center [374, 155] width 8 height 8
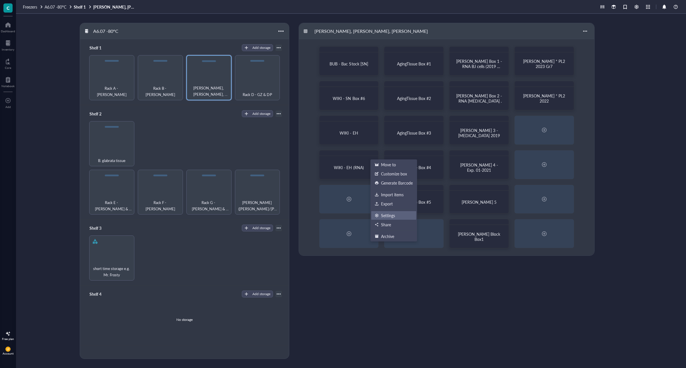
click at [391, 214] on div "Settings" at bounding box center [388, 215] width 14 height 5
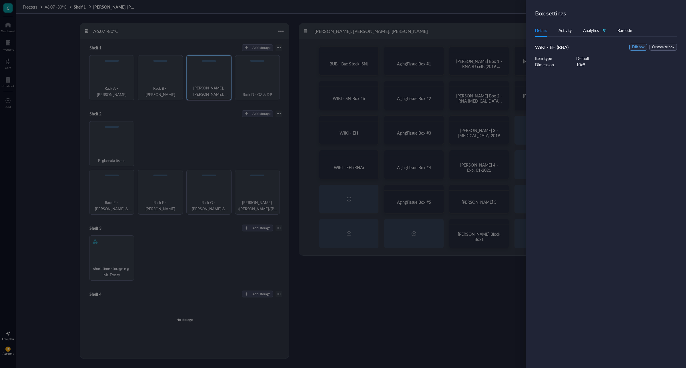
click at [642, 47] on span "Edit box" at bounding box center [638, 47] width 13 height 5
click at [558, 41] on input "WiKI - EH (RNA)" at bounding box center [609, 39] width 149 height 9
click at [560, 41] on input "WiKI - EH (RNA)" at bounding box center [609, 39] width 149 height 9
click at [560, 37] on input "WiKI - EH (RNA)" at bounding box center [609, 39] width 149 height 9
click at [559, 39] on input "WiKI - EH (RNA)" at bounding box center [609, 39] width 149 height 9
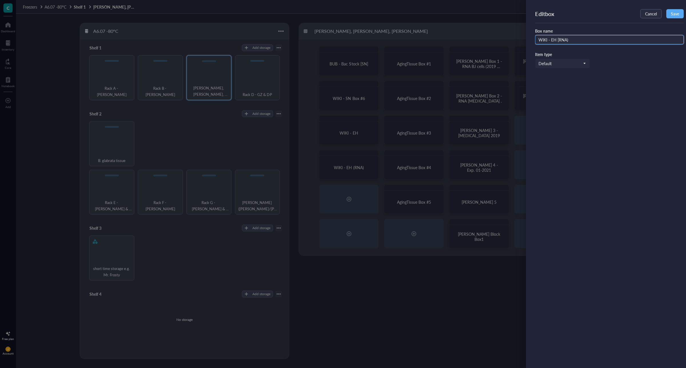
click at [586, 42] on input "WiKI - EH [RNA)" at bounding box center [609, 39] width 149 height 9
type input "WiKI - EH [RNA]"
click at [679, 14] on span "Save" at bounding box center [675, 13] width 8 height 5
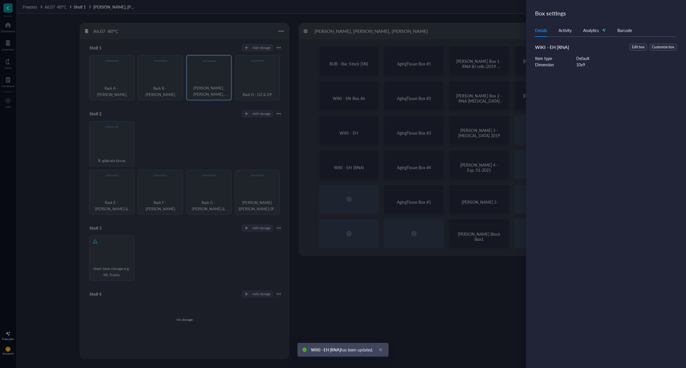
click at [475, 304] on div at bounding box center [343, 184] width 686 height 368
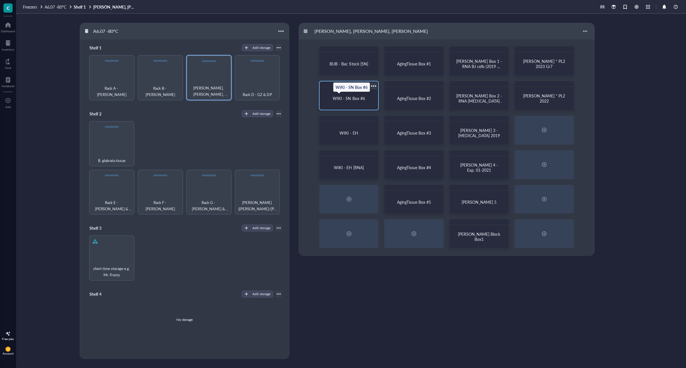
click at [356, 98] on span "WIKI - SN Box #6" at bounding box center [349, 99] width 32 height 6
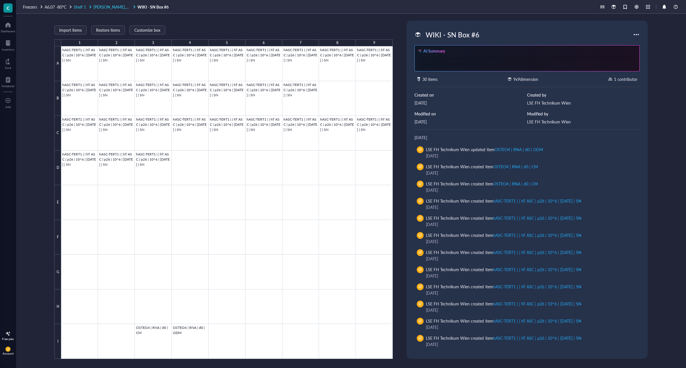
click at [120, 6] on span "[PERSON_NAME], [PERSON_NAME], [PERSON_NAME]" at bounding box center [142, 7] width 98 height 6
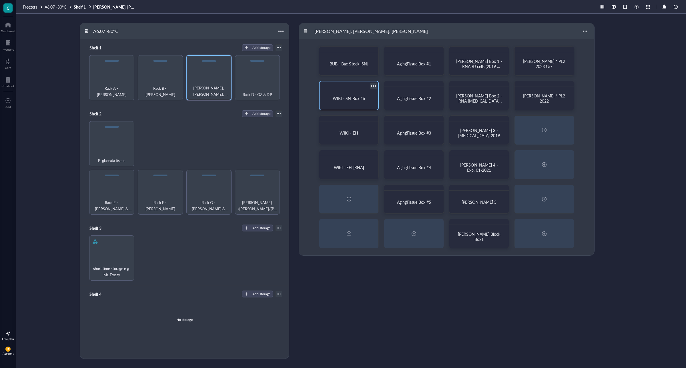
click at [373, 86] on div at bounding box center [374, 86] width 8 height 8
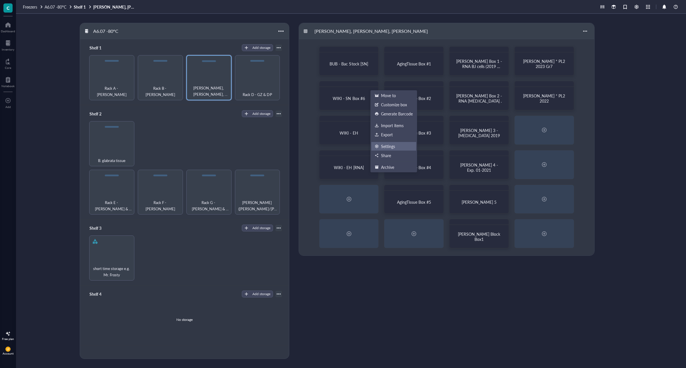
click at [391, 147] on div "Settings" at bounding box center [388, 146] width 14 height 5
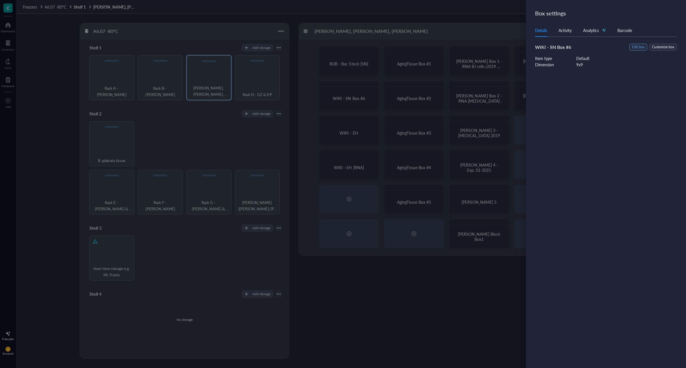
click at [637, 47] on span "Edit box" at bounding box center [638, 47] width 13 height 5
click at [550, 39] on input "WIKI - SN Box #6" at bounding box center [609, 39] width 149 height 9
click at [551, 39] on input "WIKI - SN Box #6" at bounding box center [609, 39] width 149 height 9
click at [553, 39] on input "WIKI -[ SN Box #6" at bounding box center [609, 39] width 149 height 9
click at [559, 39] on input "WIKI - [SN Box #6" at bounding box center [609, 39] width 149 height 9
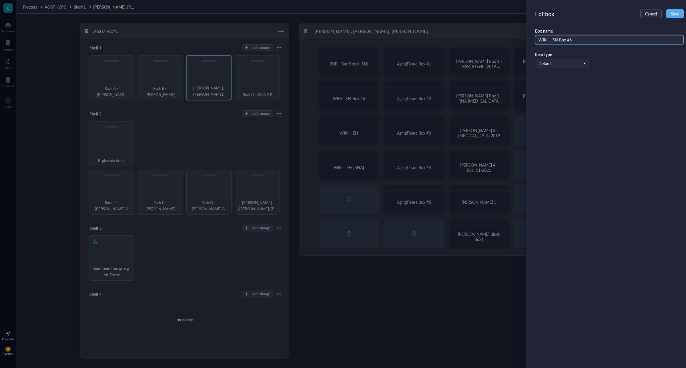
click at [558, 39] on input "WIKI - [SN Box #6" at bounding box center [609, 39] width 149 height 9
click at [557, 39] on input "WIKI - [SN Box #6" at bounding box center [609, 39] width 149 height 9
click at [583, 37] on input "WIKI - [SN] Box #6" at bounding box center [609, 39] width 149 height 9
type input "WIKI - [SN] Box #6"
click at [673, 11] on span "Save" at bounding box center [675, 13] width 8 height 5
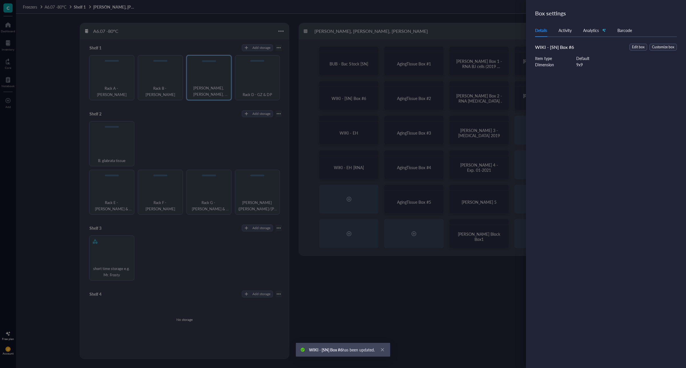
click at [356, 128] on div at bounding box center [343, 184] width 686 height 368
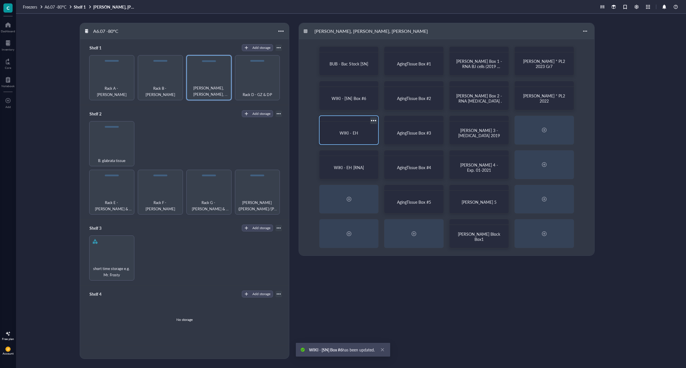
click at [369, 119] on div at bounding box center [349, 119] width 59 height 6
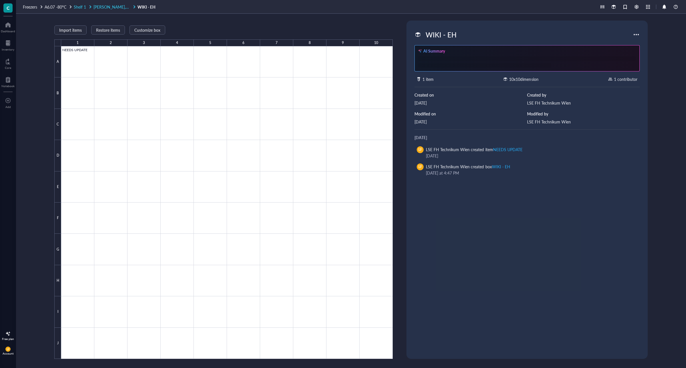
click at [114, 7] on span "[PERSON_NAME], [PERSON_NAME], [PERSON_NAME]" at bounding box center [142, 7] width 98 height 6
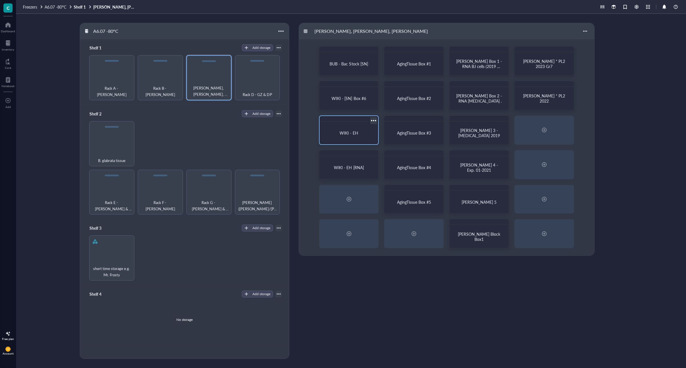
click at [376, 122] on div at bounding box center [374, 120] width 8 height 8
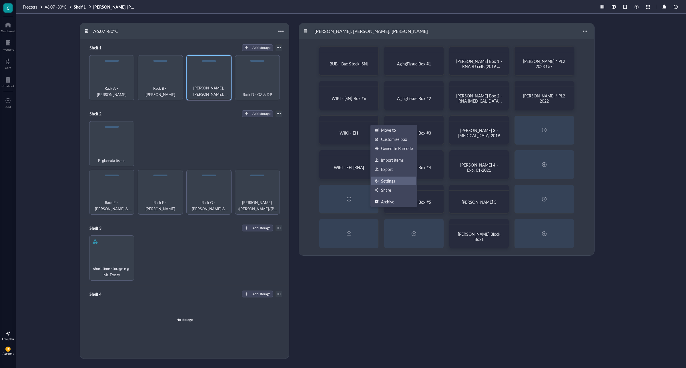
click at [396, 181] on div "Settings" at bounding box center [394, 180] width 38 height 5
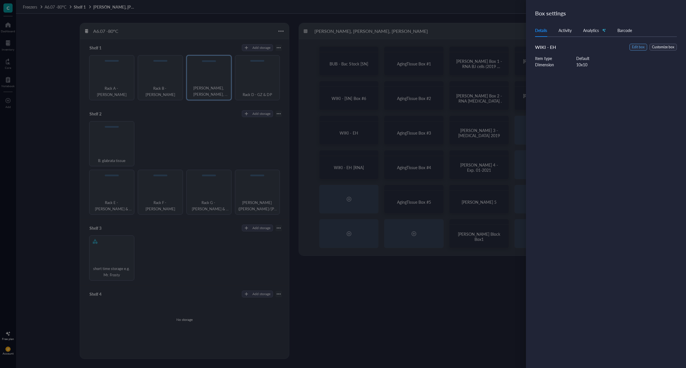
click at [637, 47] on span "Edit box" at bounding box center [638, 47] width 13 height 5
click at [553, 39] on input "WIKI - EH" at bounding box center [609, 39] width 149 height 9
click at [551, 40] on input "WIKI - EH" at bounding box center [609, 39] width 149 height 9
click at [560, 36] on input "WIKI - [EH" at bounding box center [609, 39] width 149 height 9
type input "WIKI - [EH]"
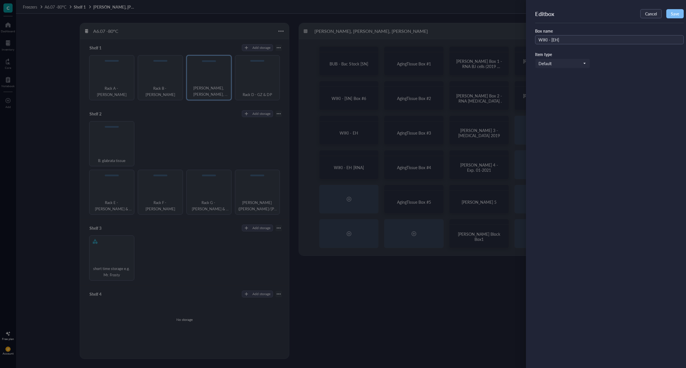
click at [677, 11] on span "Save" at bounding box center [675, 13] width 8 height 5
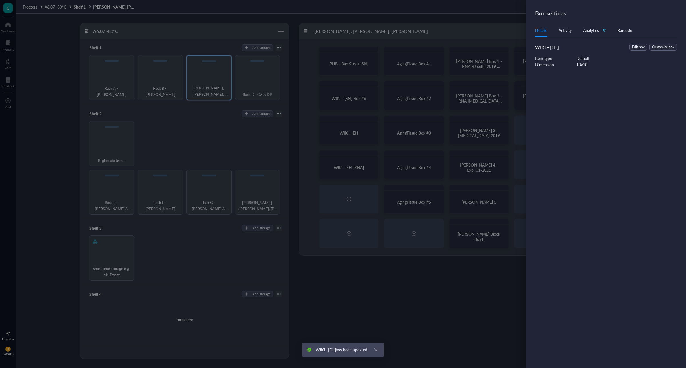
click at [349, 165] on div at bounding box center [343, 184] width 686 height 368
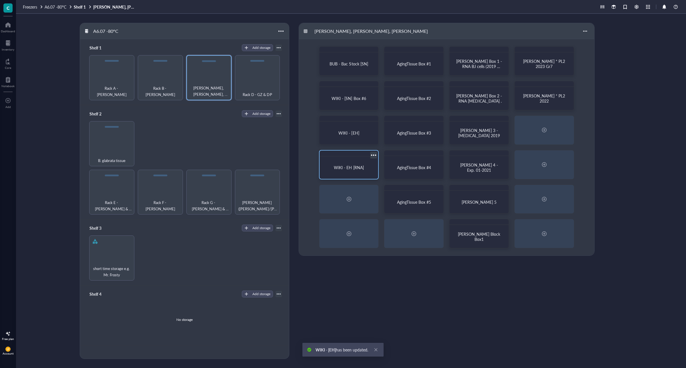
click at [373, 155] on div at bounding box center [374, 155] width 8 height 8
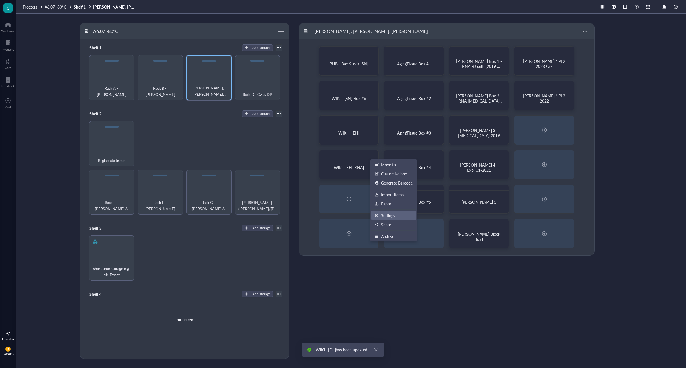
click at [393, 213] on div "Settings" at bounding box center [388, 215] width 14 height 5
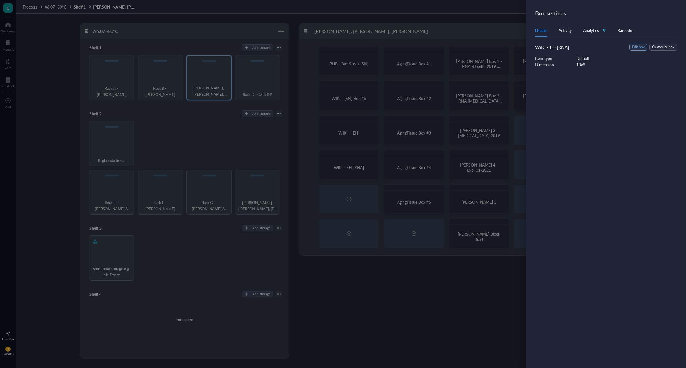
click at [640, 48] on span "Edit box" at bounding box center [638, 47] width 13 height 5
click at [560, 39] on input "WiKI - EH [RNA]" at bounding box center [609, 39] width 149 height 9
drag, startPoint x: 558, startPoint y: 39, endPoint x: 552, endPoint y: 41, distance: 6.7
click at [552, 41] on input "WiKI - EH [RNA]" at bounding box center [609, 39] width 149 height 9
click at [572, 39] on input "WiKI - RNA]" at bounding box center [609, 39] width 149 height 9
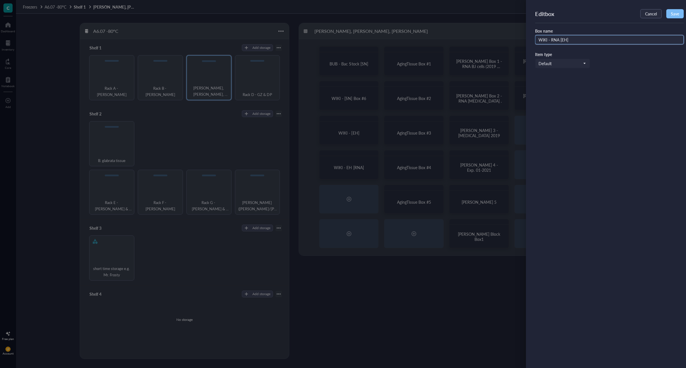
type input "WiKI - RNA [EH]"
click at [675, 13] on span "Save" at bounding box center [675, 13] width 8 height 5
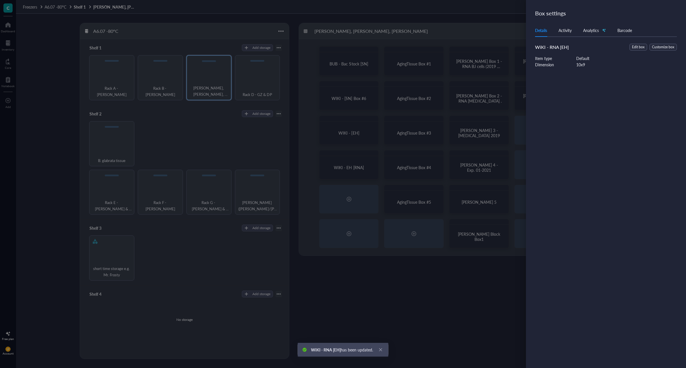
click at [402, 283] on div at bounding box center [343, 184] width 686 height 368
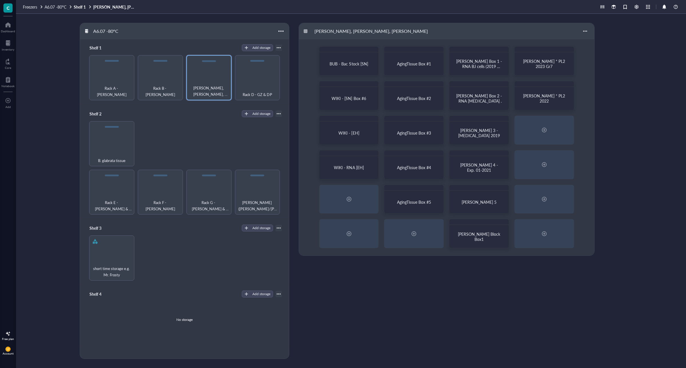
click at [387, 339] on div "Rack C - [PERSON_NAME], [PERSON_NAME], [PERSON_NAME] - Bac Stock [SN] AgingTiss…" at bounding box center [488, 191] width 378 height 336
